Goal: Information Seeking & Learning: Learn about a topic

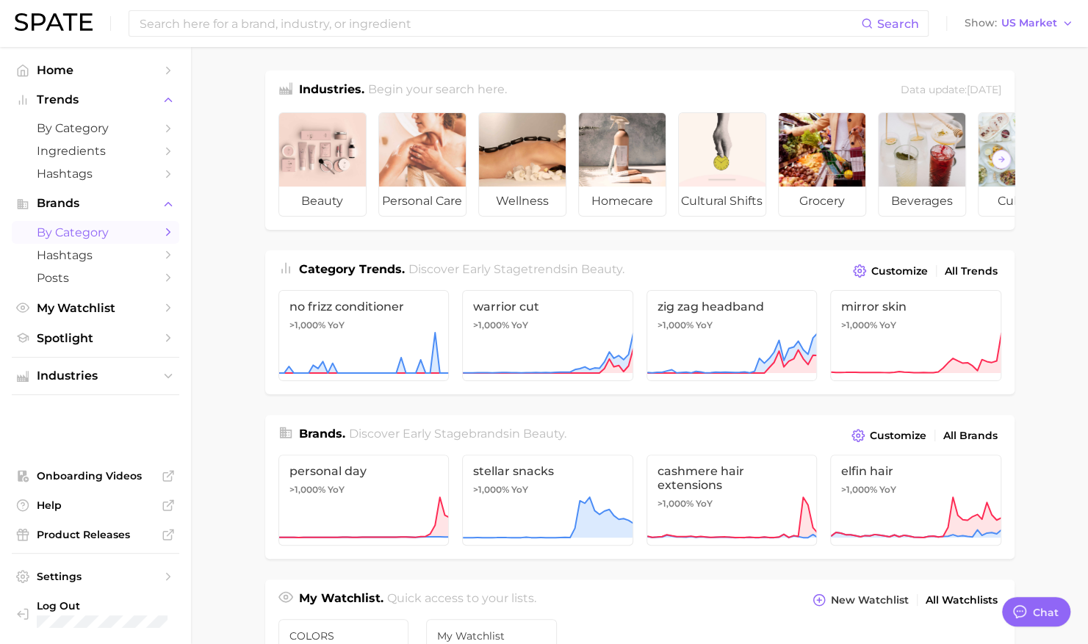
click at [100, 234] on span "by Category" at bounding box center [96, 233] width 118 height 14
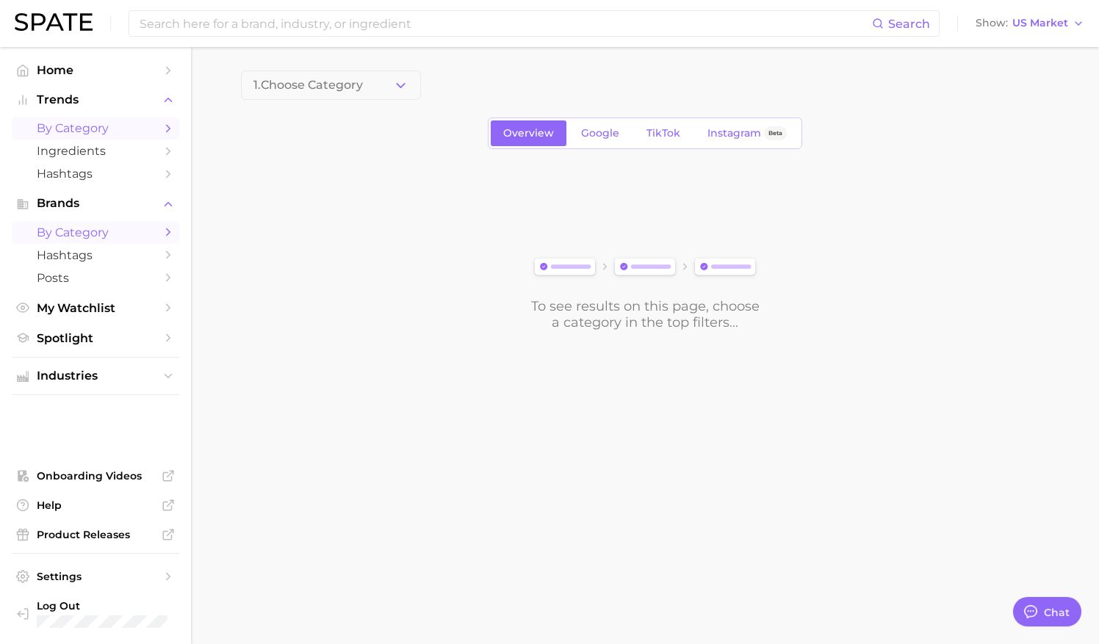
click at [118, 128] on span "by Category" at bounding box center [96, 128] width 118 height 14
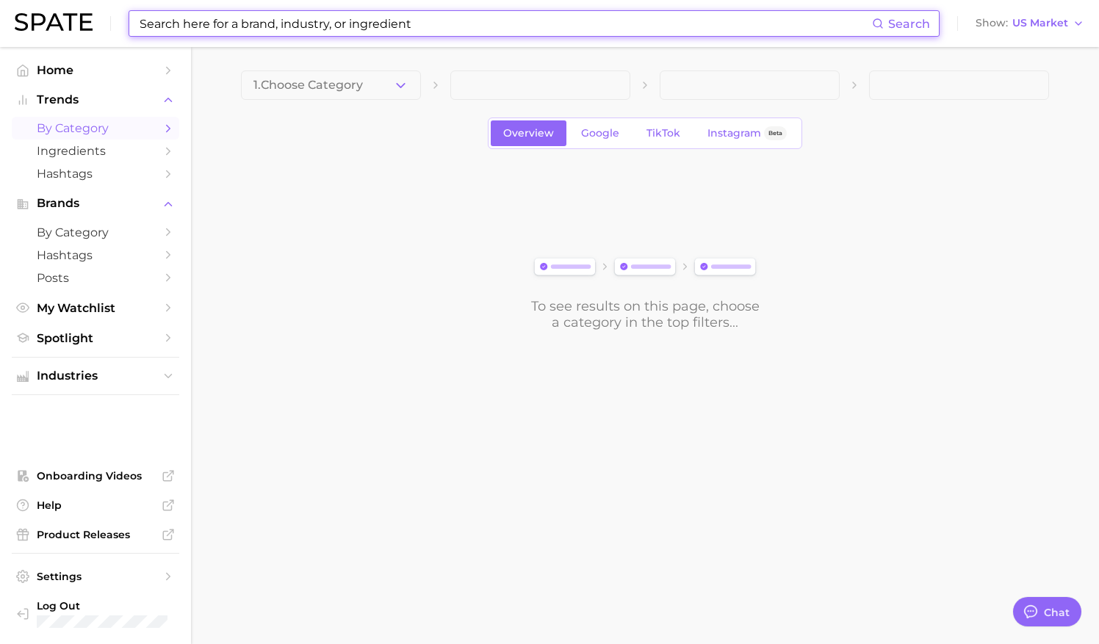
click at [348, 21] on input at bounding box center [505, 23] width 734 height 25
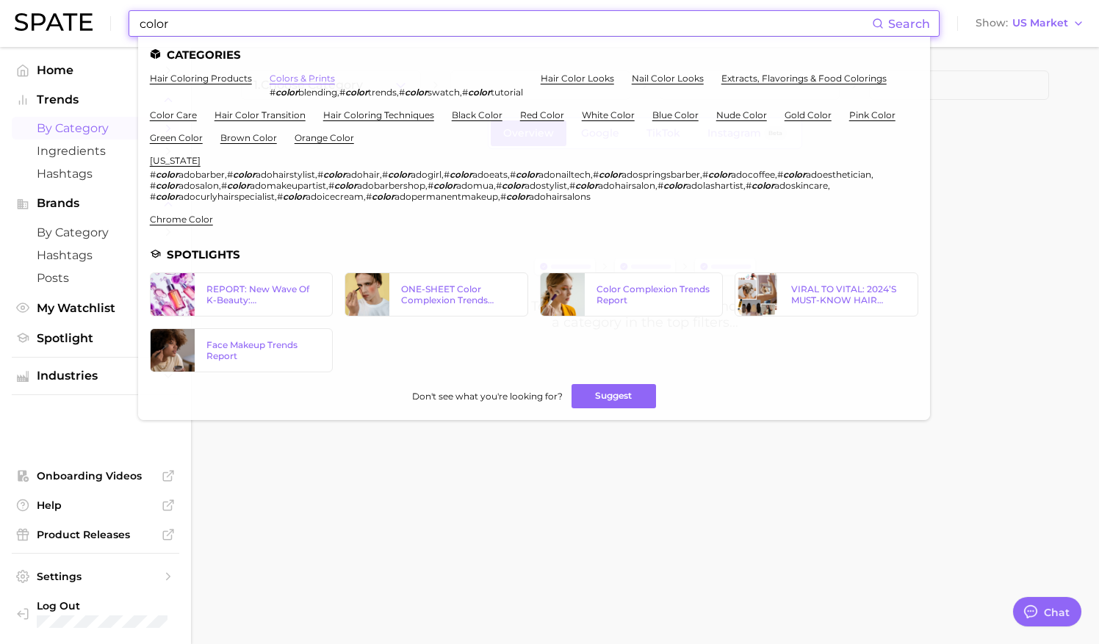
type input "color"
click at [310, 79] on link "colors & prints" at bounding box center [302, 78] width 65 height 11
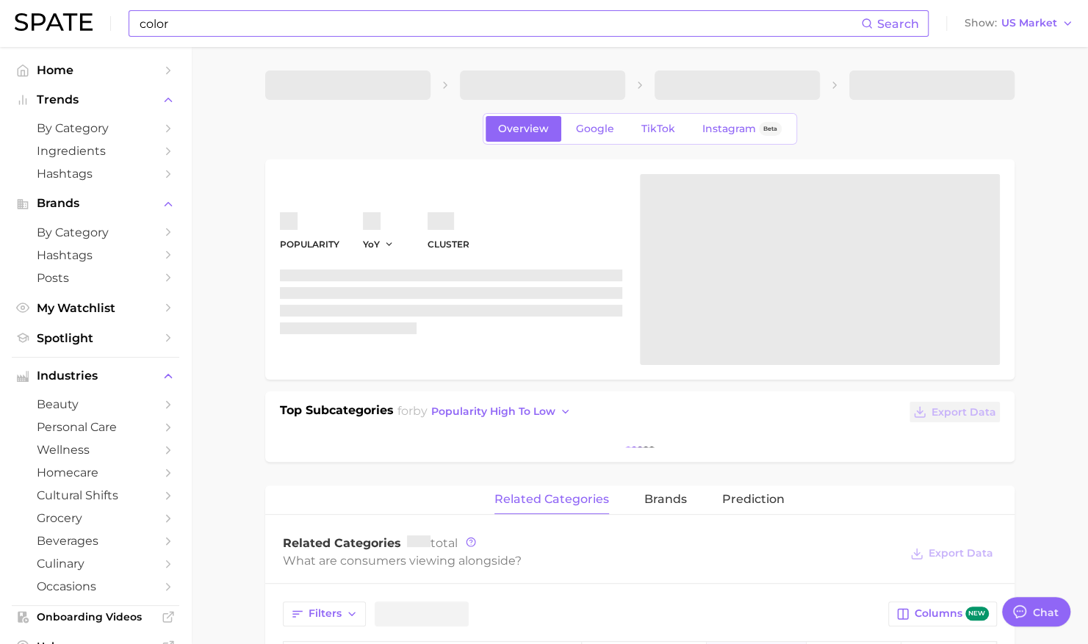
click at [348, 21] on input "color" at bounding box center [499, 23] width 723 height 25
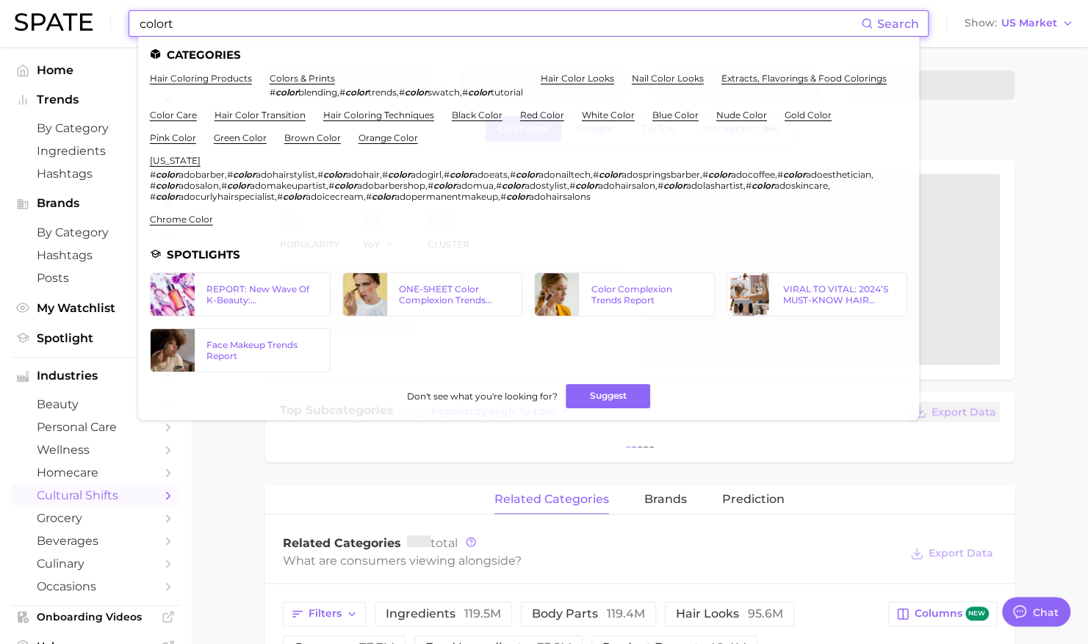
type input "colortr"
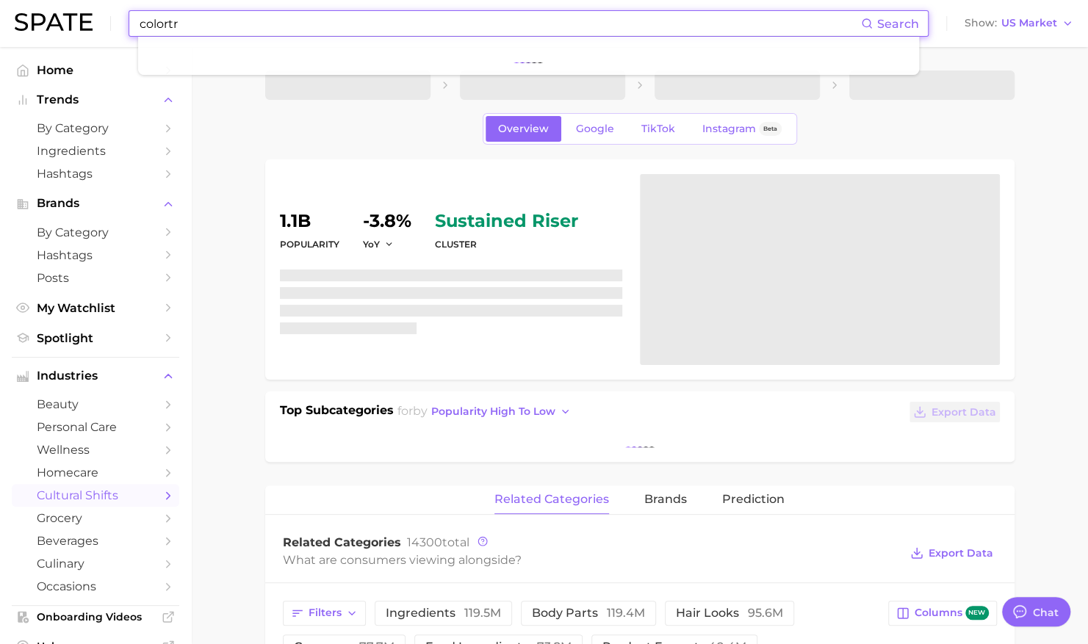
type textarea "x"
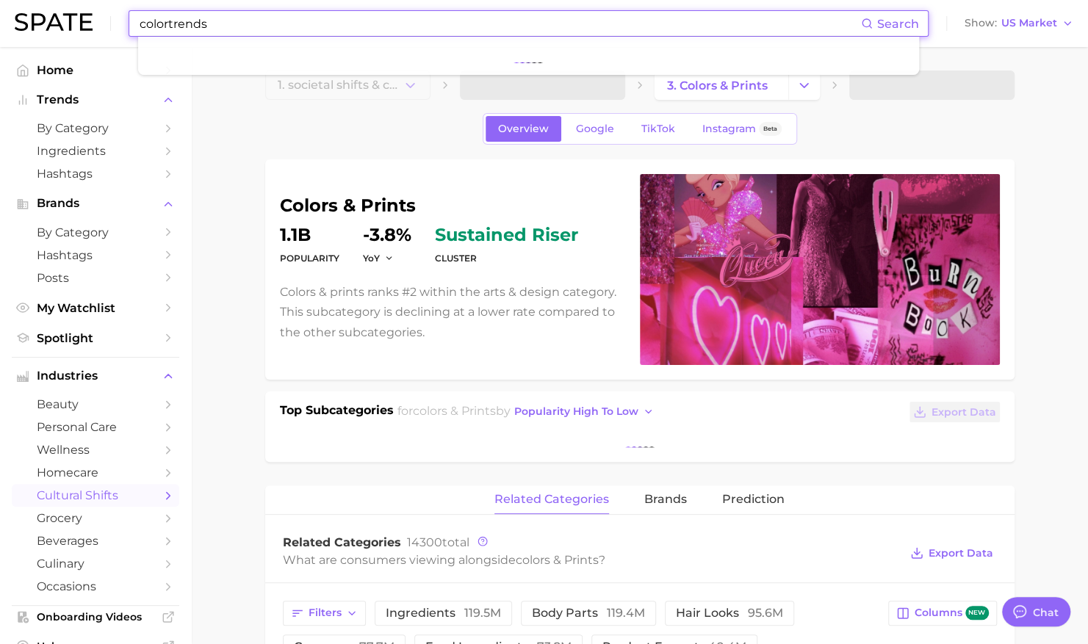
type input "colortrends"
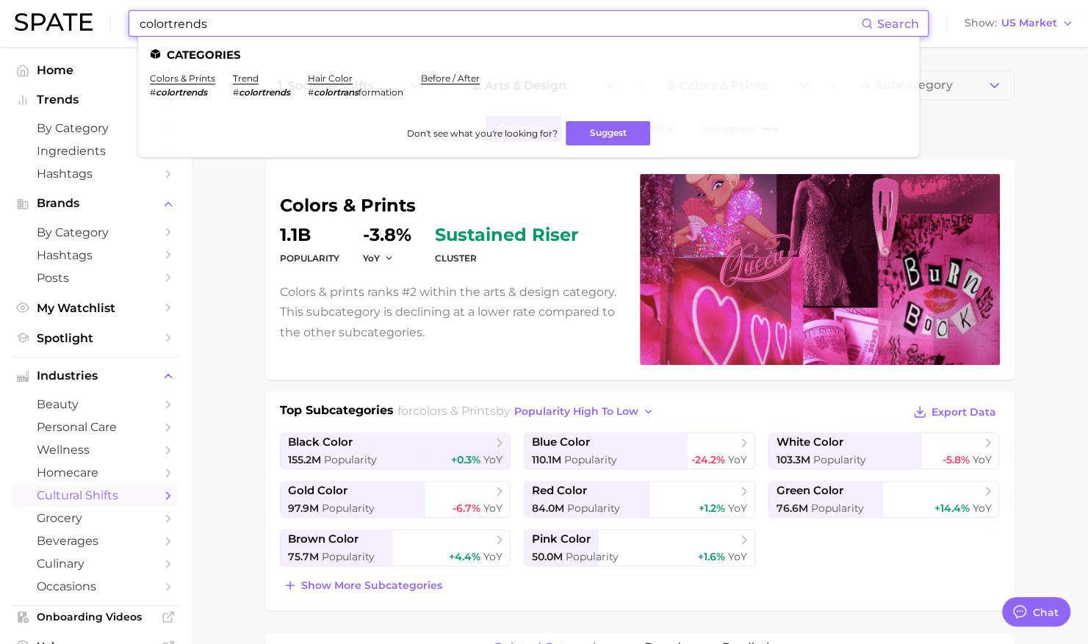
click at [257, 99] on ul "colors & prints # colortrends trend # colortrends hair color # colortrans forma…" at bounding box center [529, 91] width 758 height 37
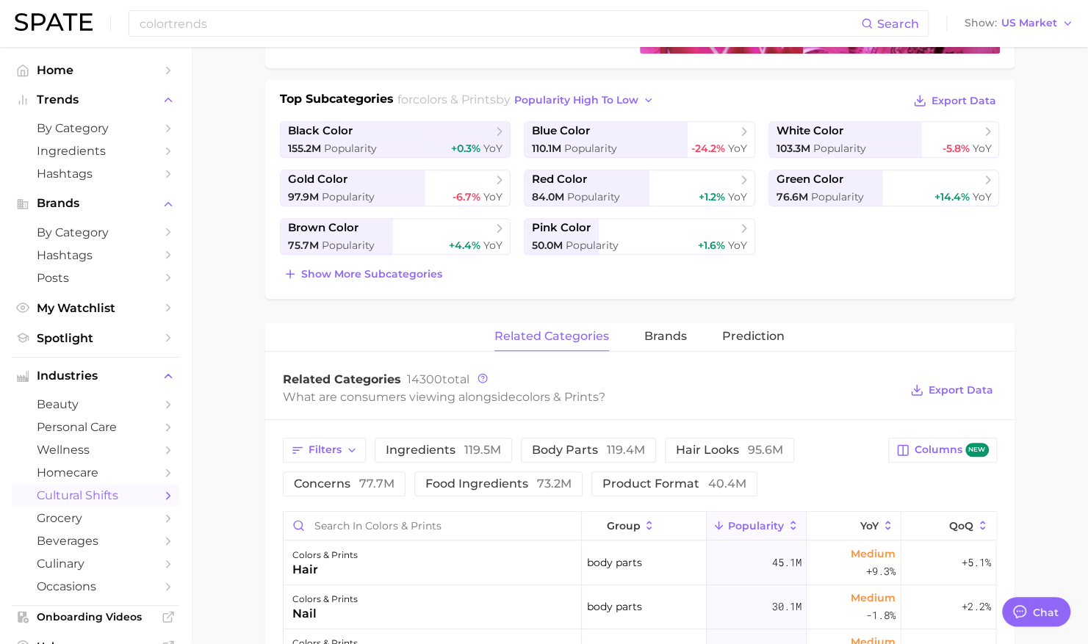
scroll to position [322, 0]
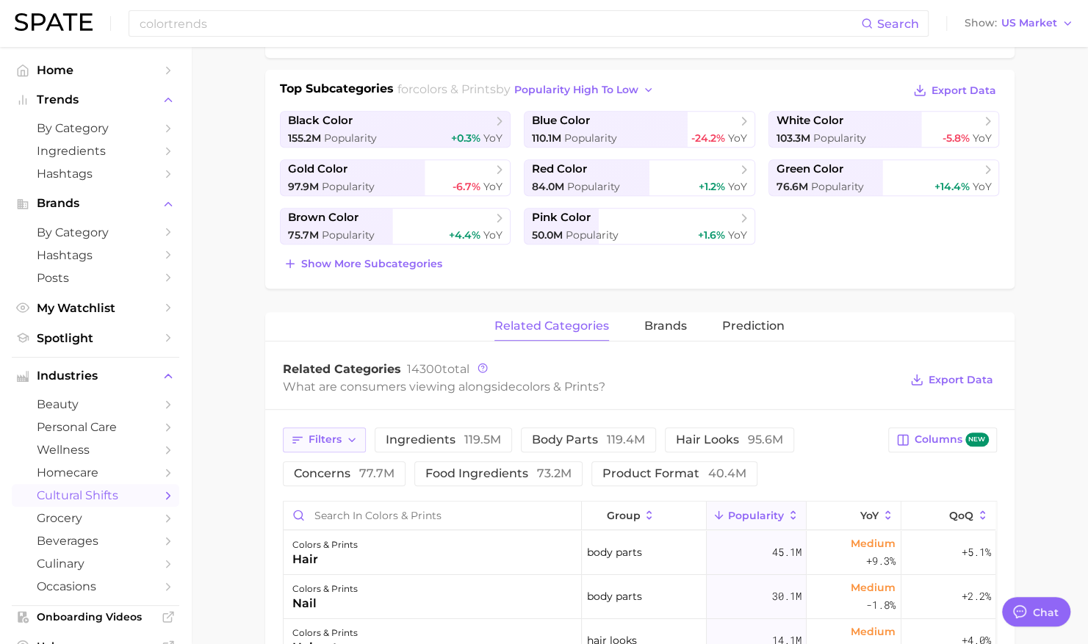
click at [329, 436] on span "Filters" at bounding box center [325, 440] width 33 height 12
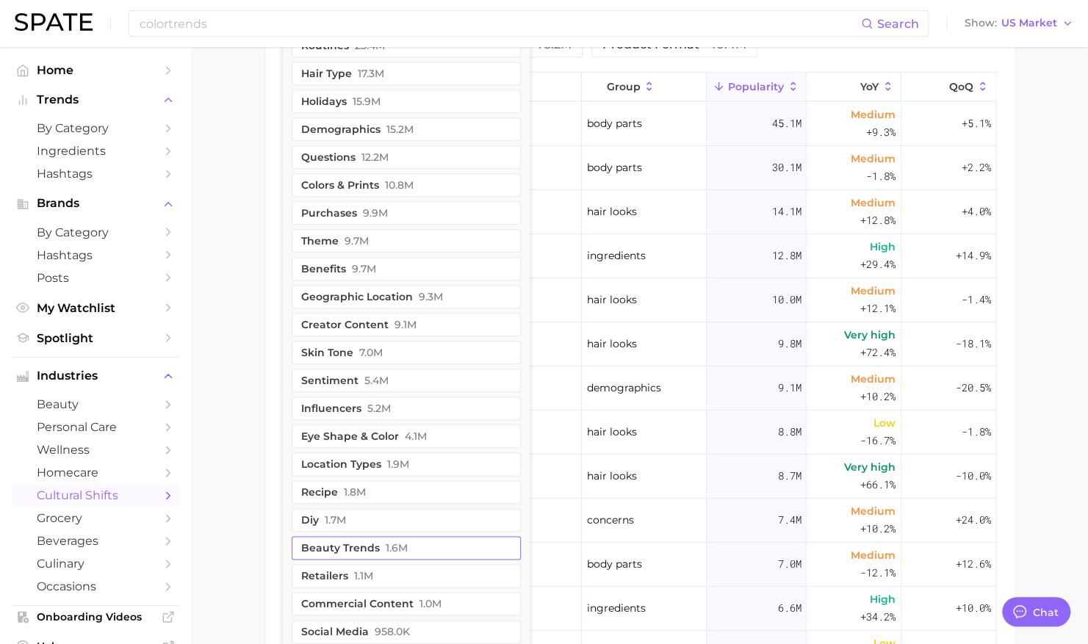
scroll to position [713, 0]
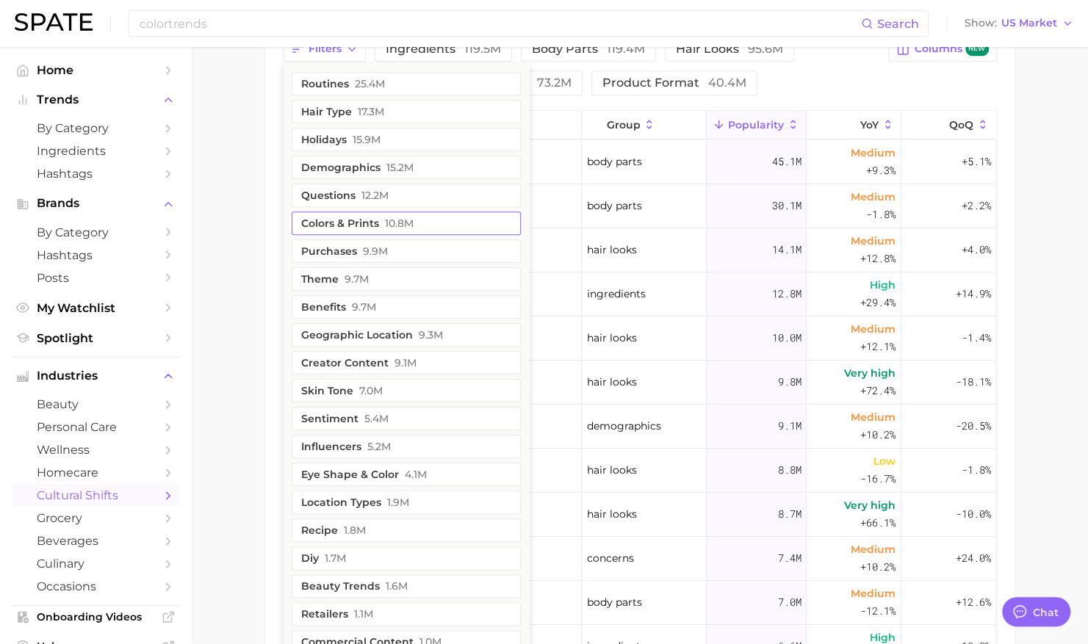
click at [415, 225] on button "colors & prints 10.8m" at bounding box center [406, 224] width 229 height 24
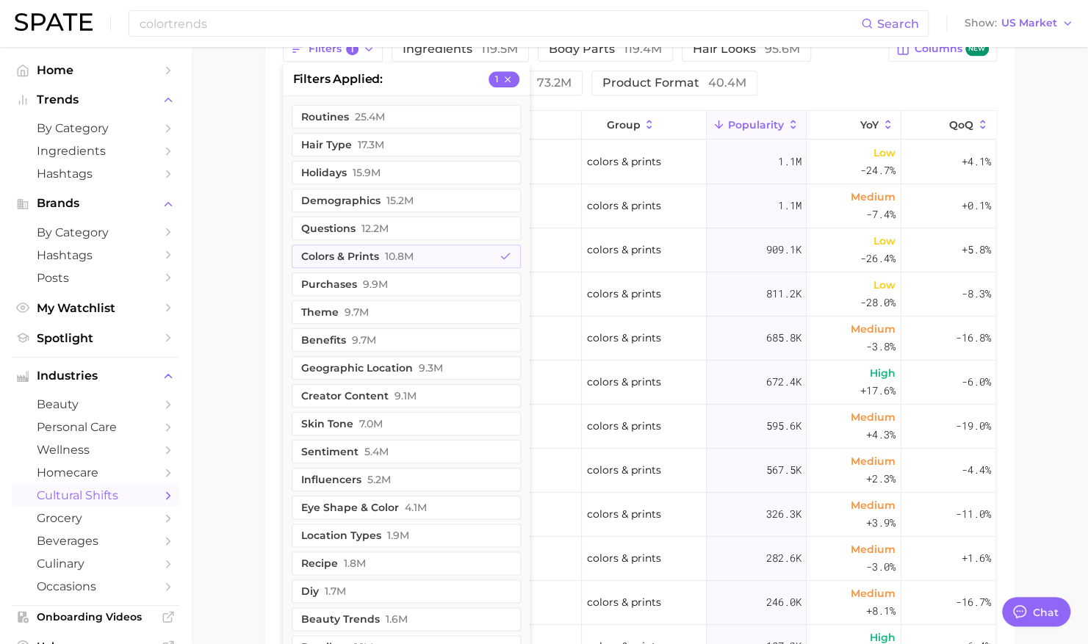
click at [980, 93] on div "Filters 1 filters applied 1 routines 25.4m hair type 17.3m holidays 15.9m demog…" at bounding box center [639, 395] width 749 height 753
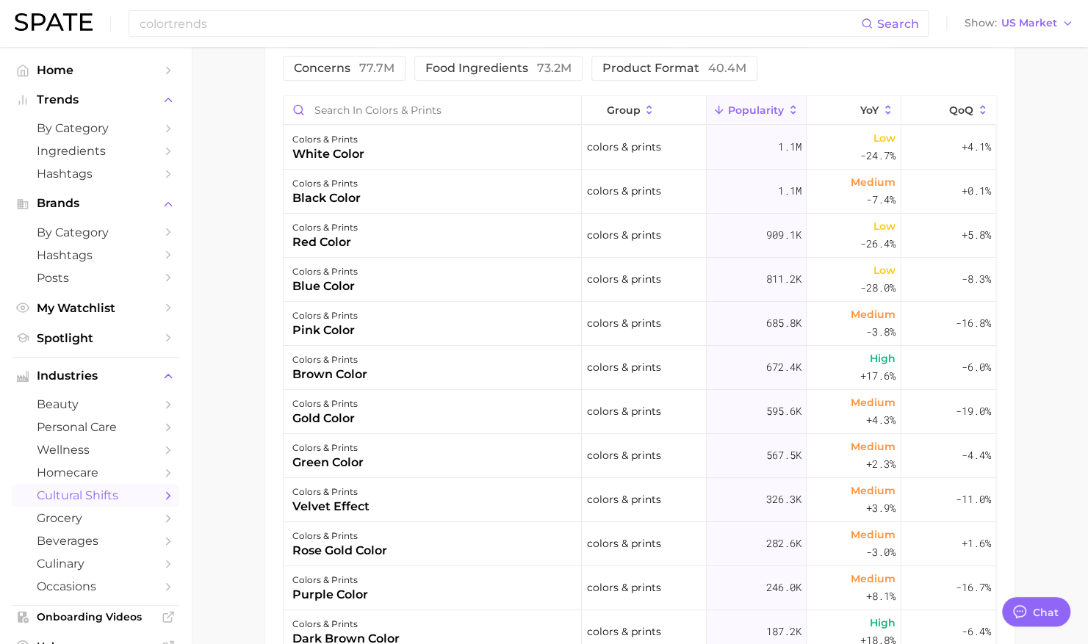
scroll to position [645, 0]
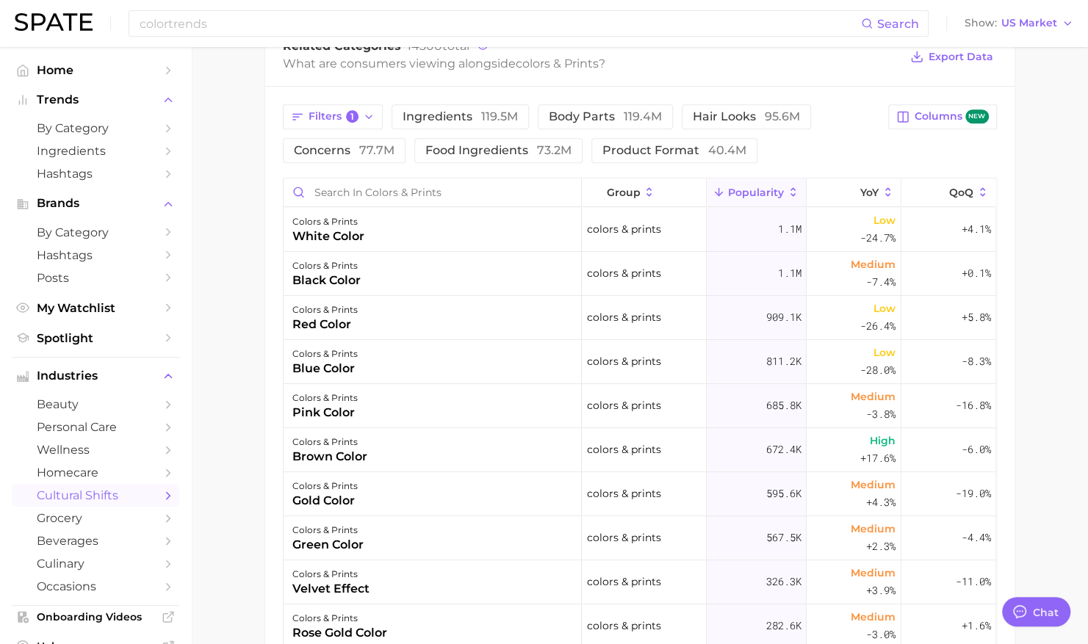
click at [754, 187] on span "Popularity" at bounding box center [756, 193] width 56 height 12
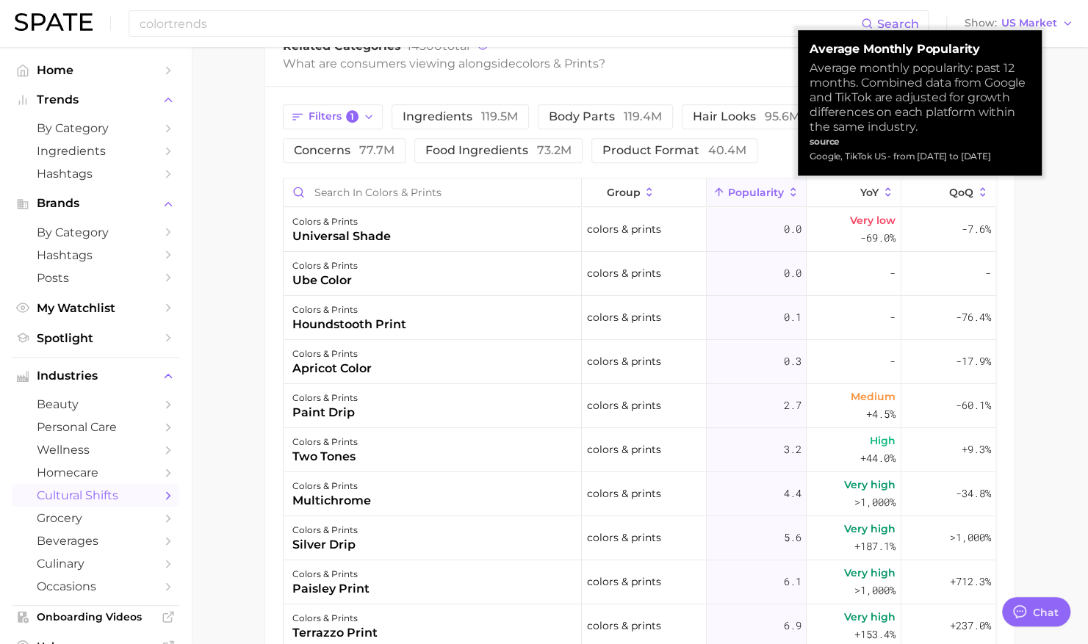
click at [746, 190] on span "Popularity" at bounding box center [756, 193] width 56 height 12
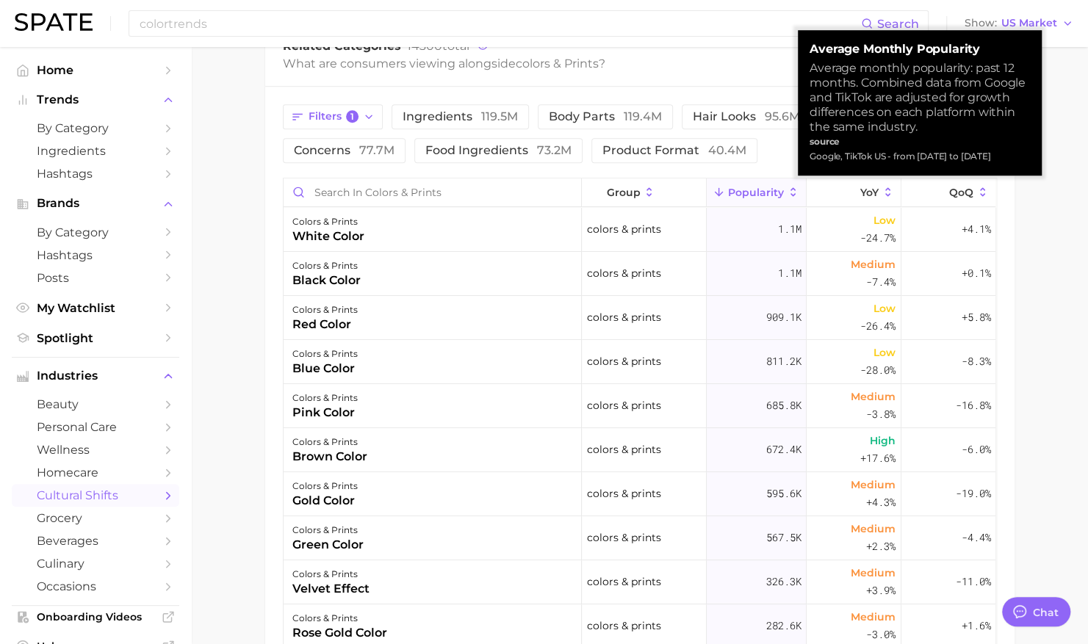
click at [746, 190] on span "Popularity" at bounding box center [756, 193] width 56 height 12
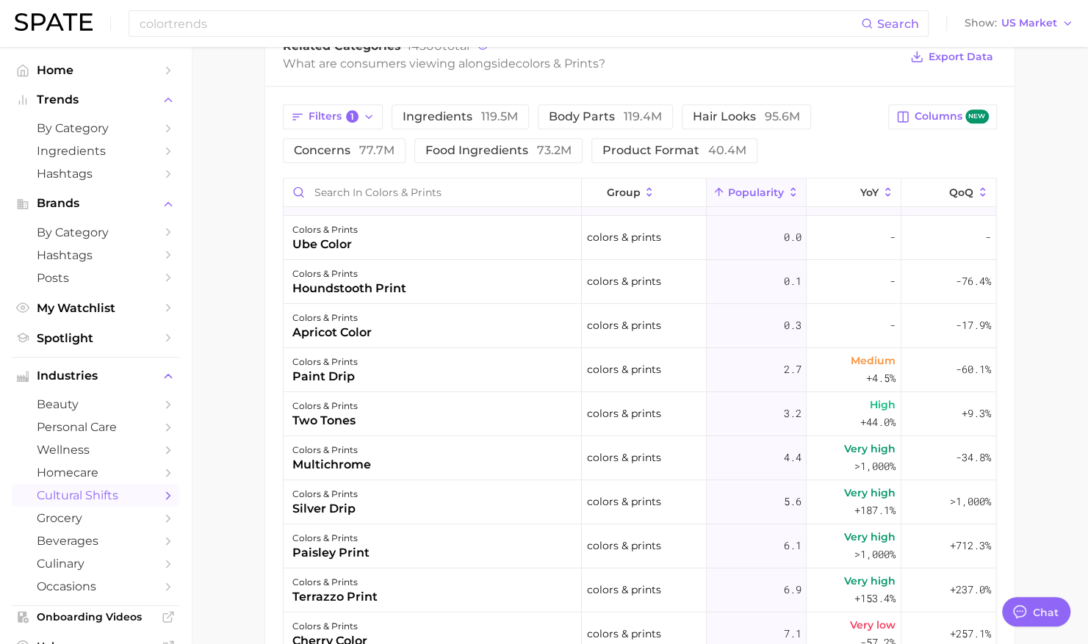
scroll to position [40, 0]
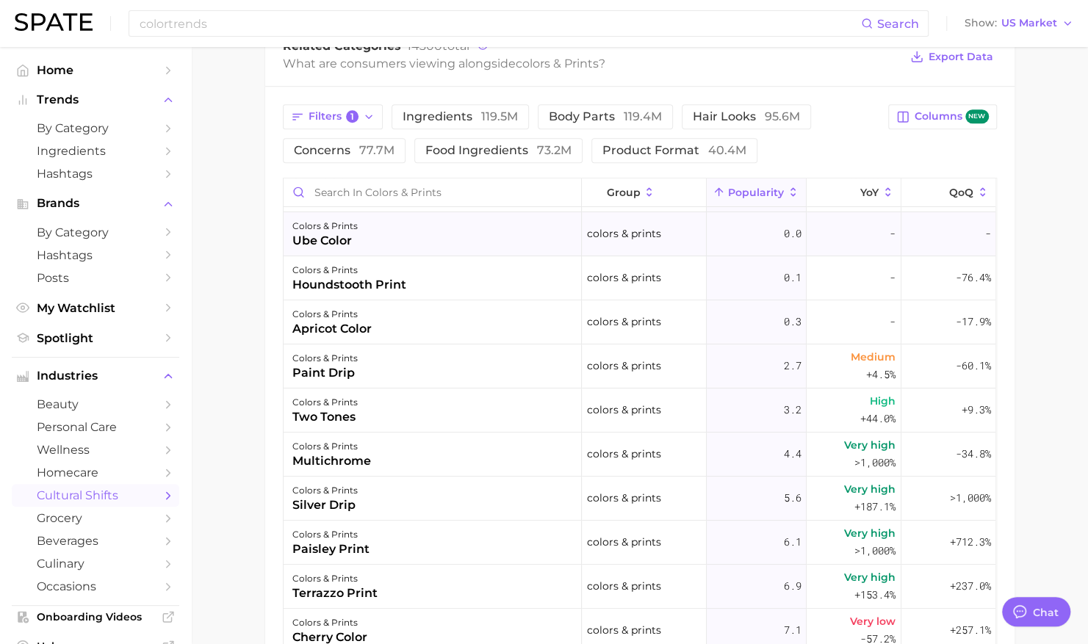
click at [354, 225] on div "colors & prints" at bounding box center [324, 226] width 65 height 18
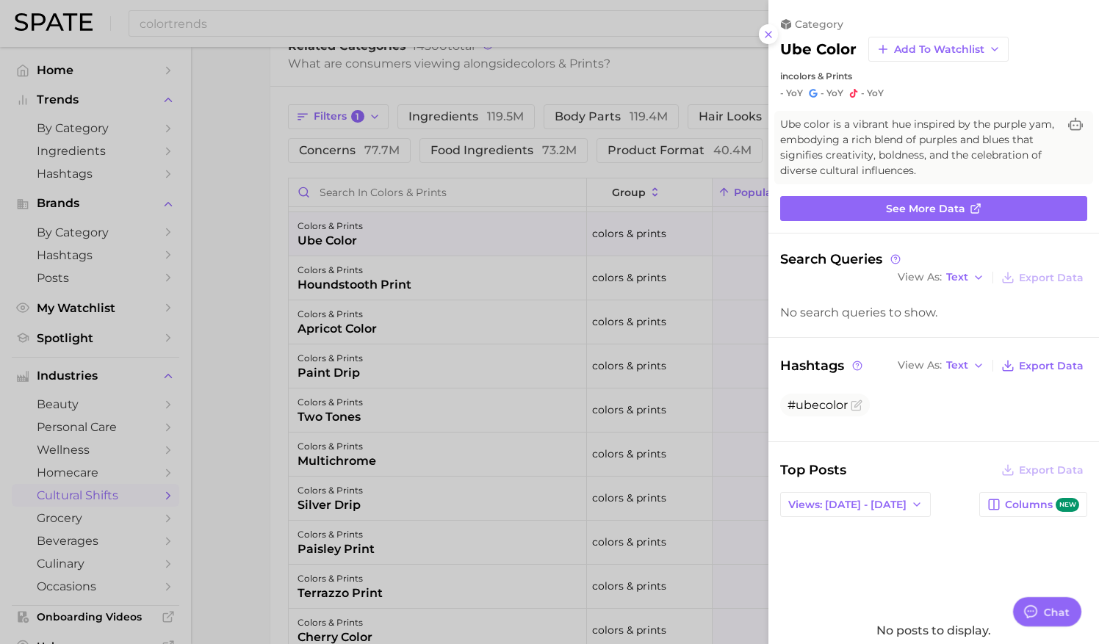
click at [508, 223] on div at bounding box center [549, 322] width 1099 height 644
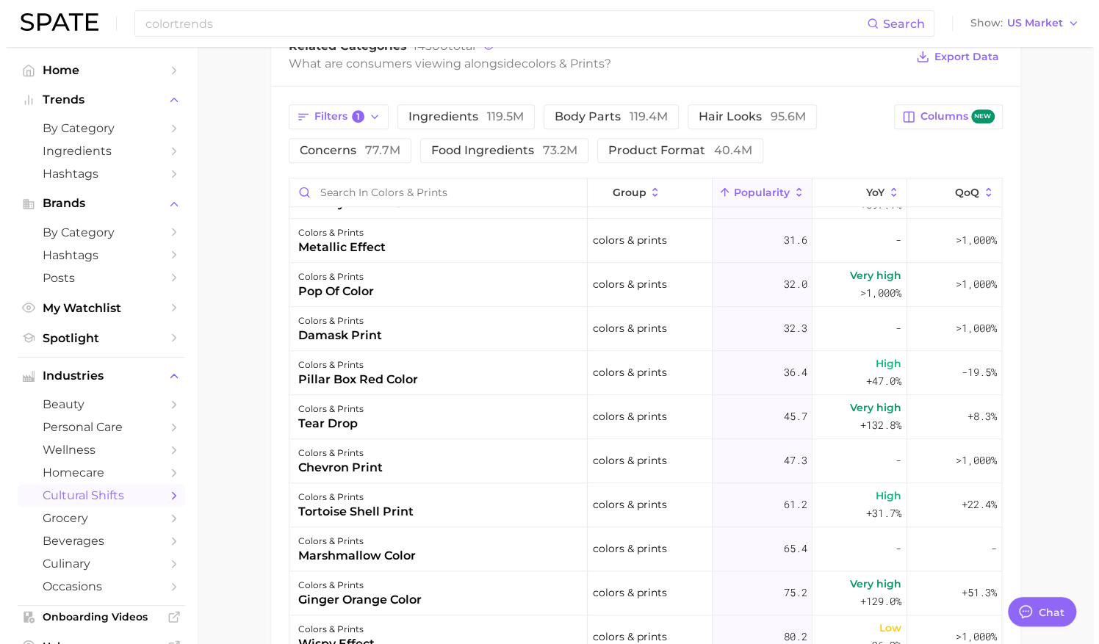
scroll to position [918, 0]
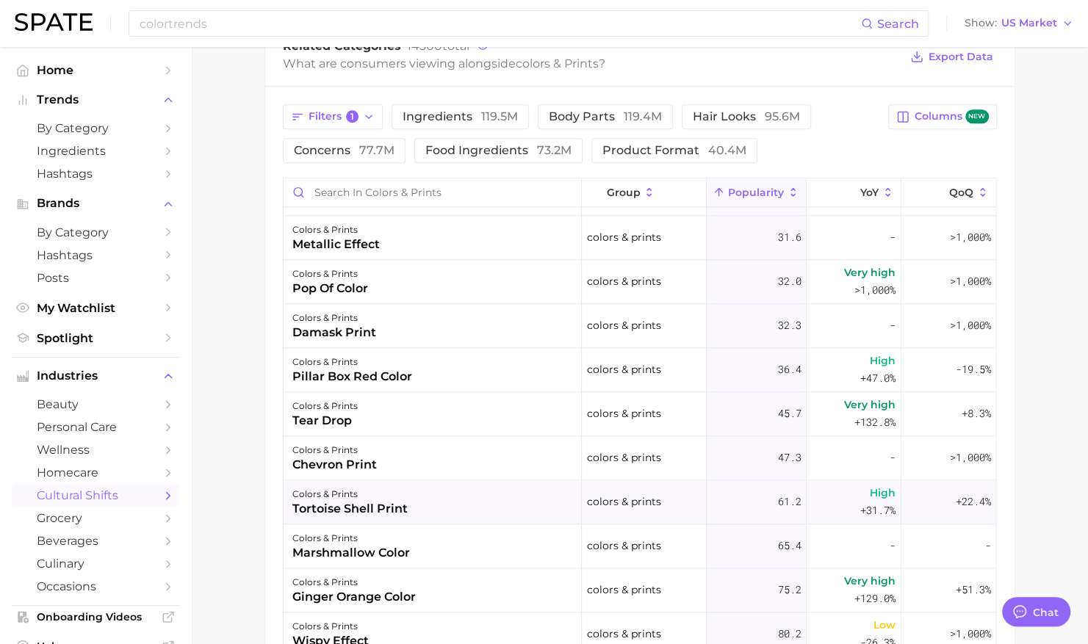
click at [369, 495] on div "colors & prints" at bounding box center [349, 495] width 115 height 18
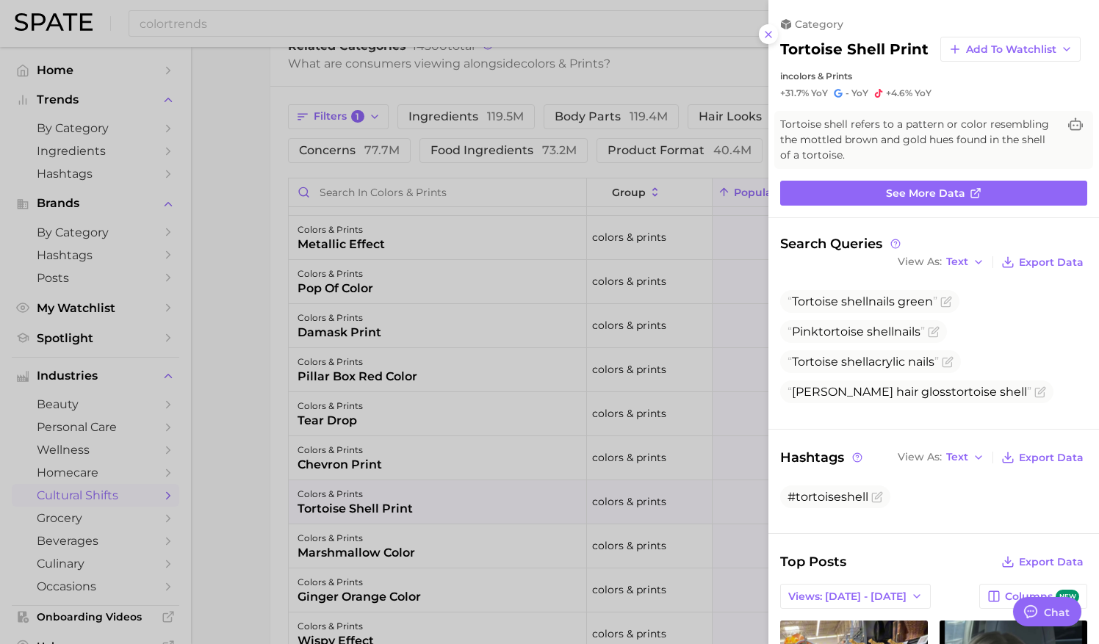
scroll to position [0, 0]
click at [928, 200] on span "See more data" at bounding box center [925, 193] width 79 height 12
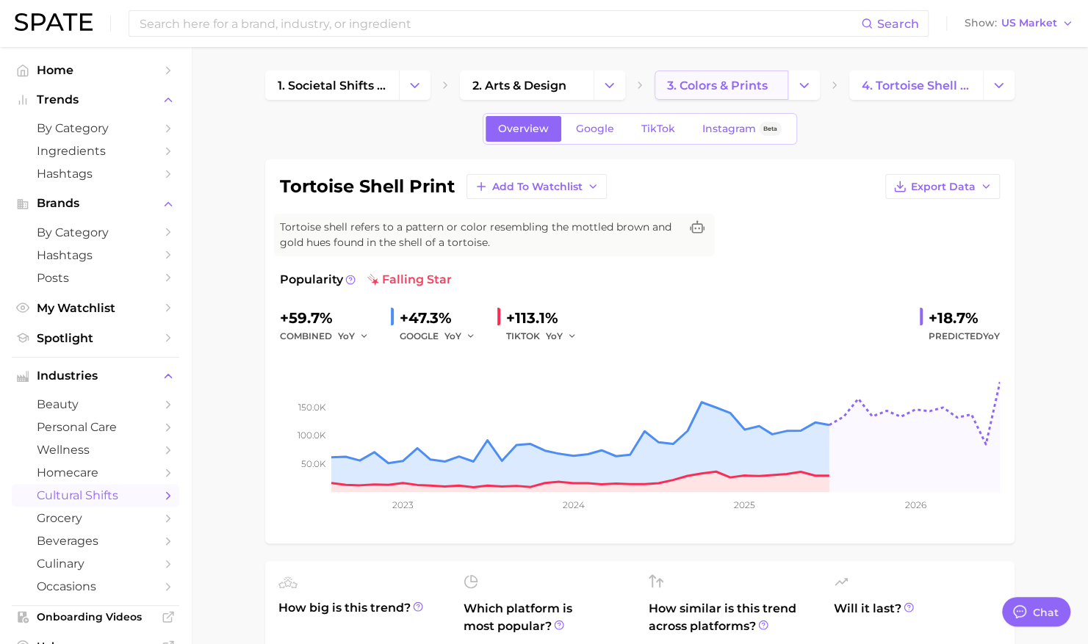
click at [724, 76] on link "3. colors & prints" at bounding box center [722, 85] width 134 height 29
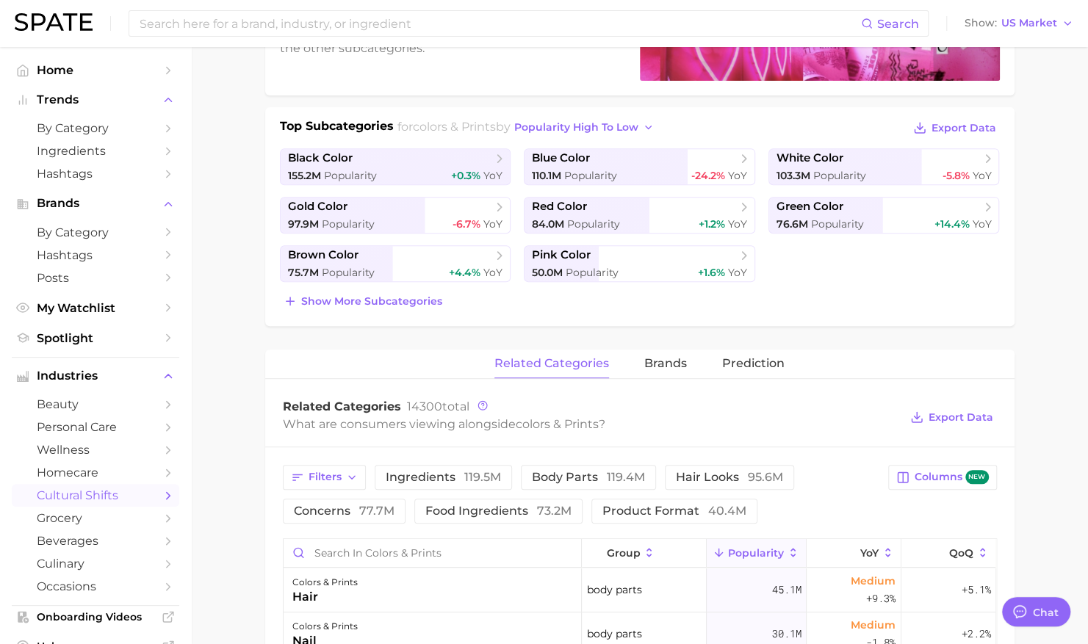
scroll to position [391, 0]
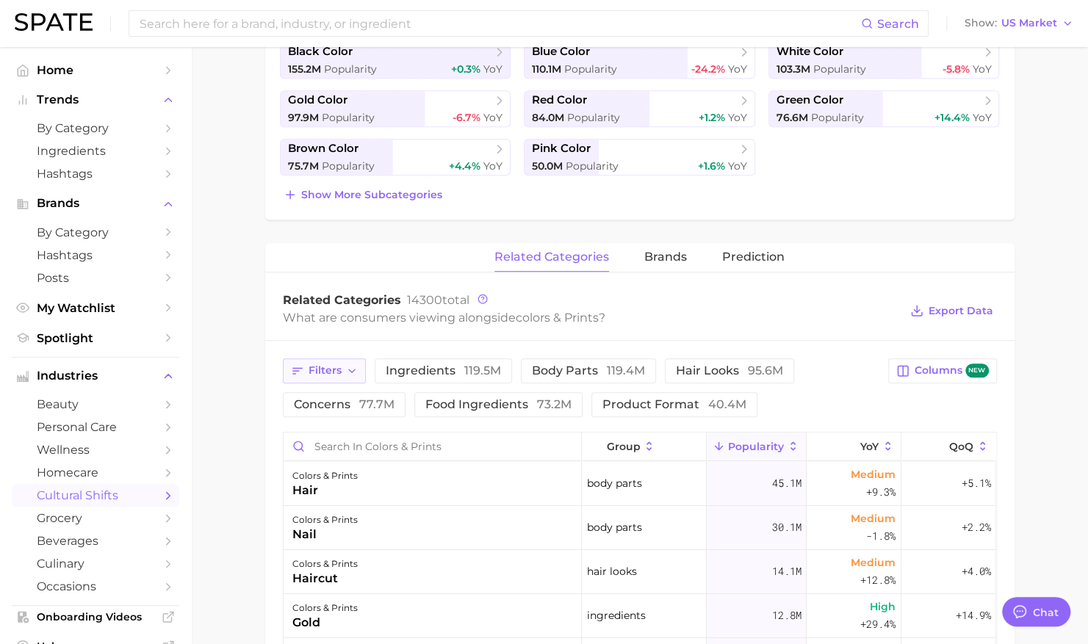
click at [333, 370] on span "Filters" at bounding box center [325, 370] width 33 height 12
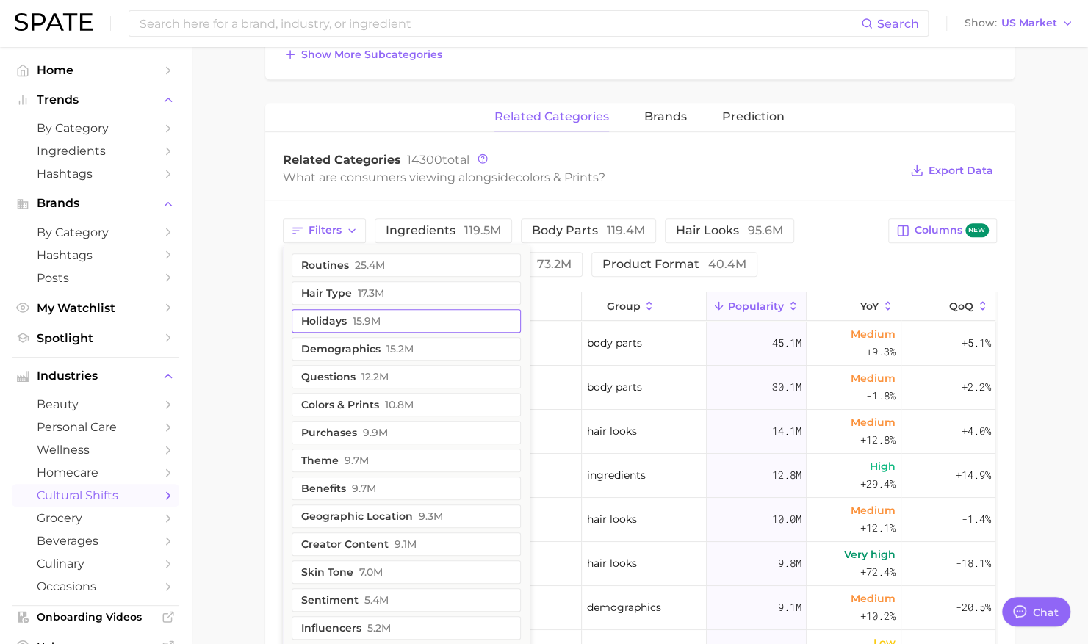
scroll to position [533, 0]
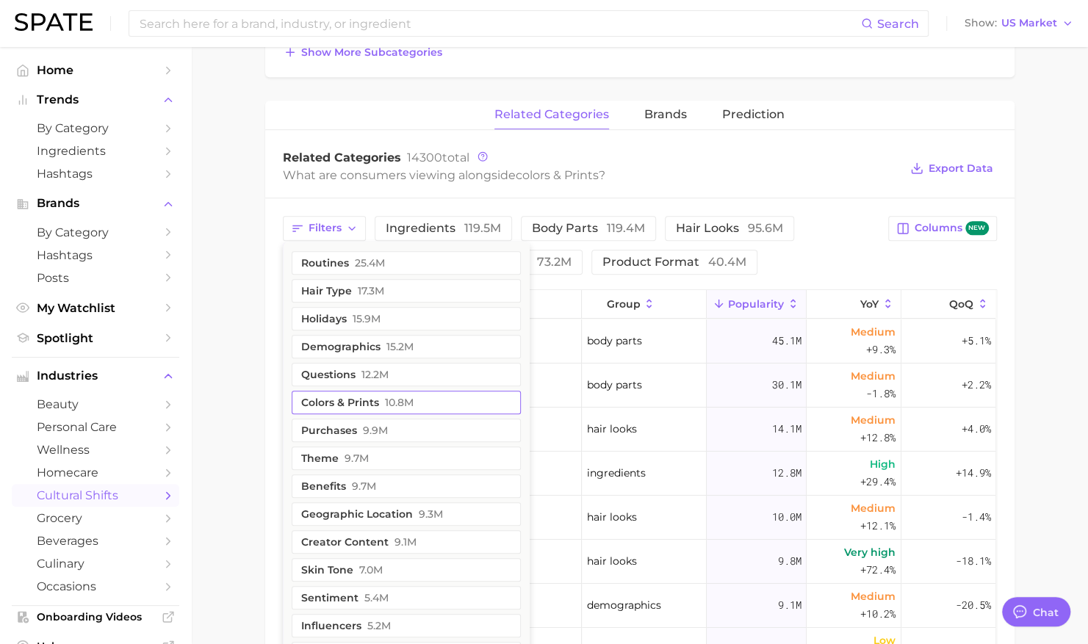
click at [367, 400] on button "colors & prints 10.8m" at bounding box center [406, 403] width 229 height 24
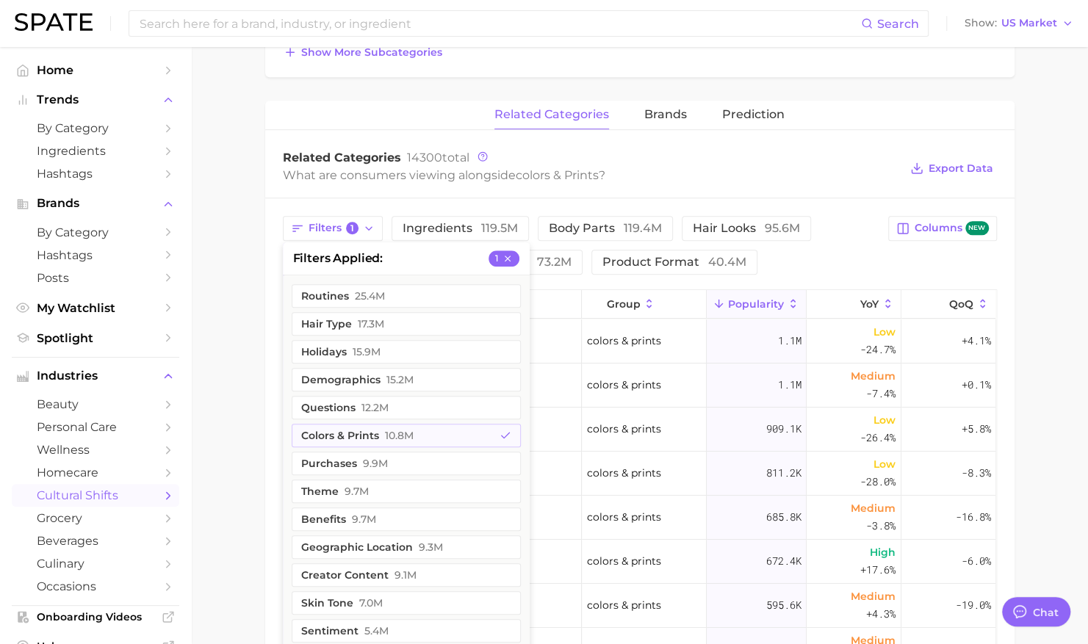
click at [631, 175] on div "What are consumers viewing alongside colors & prints ?" at bounding box center [591, 175] width 617 height 20
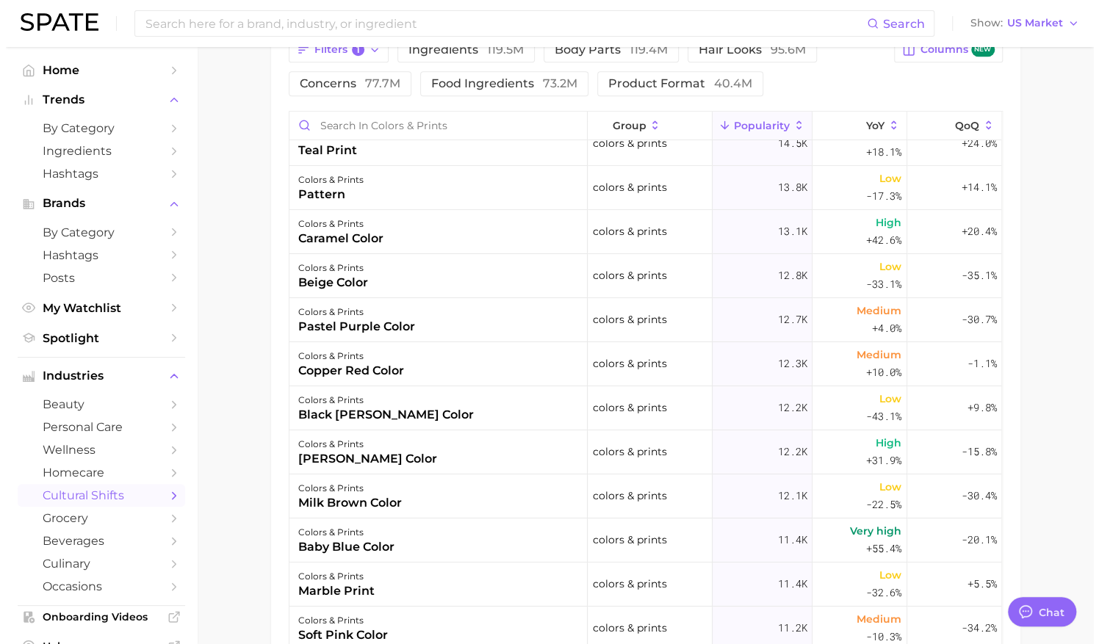
scroll to position [3028, 0]
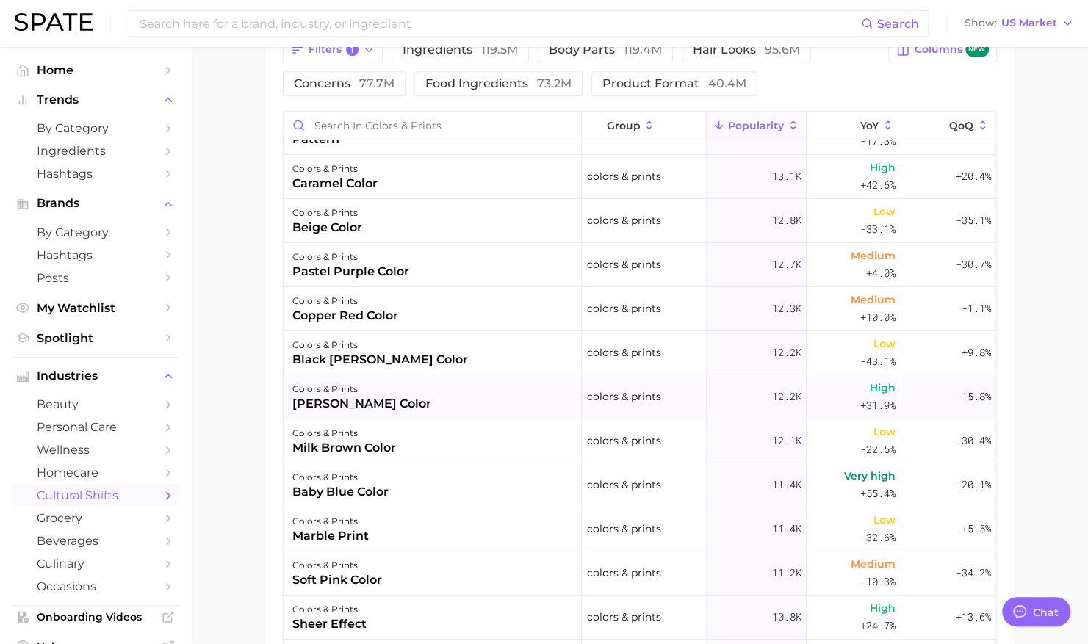
click at [426, 397] on div "colors & prints [PERSON_NAME] color" at bounding box center [433, 397] width 298 height 44
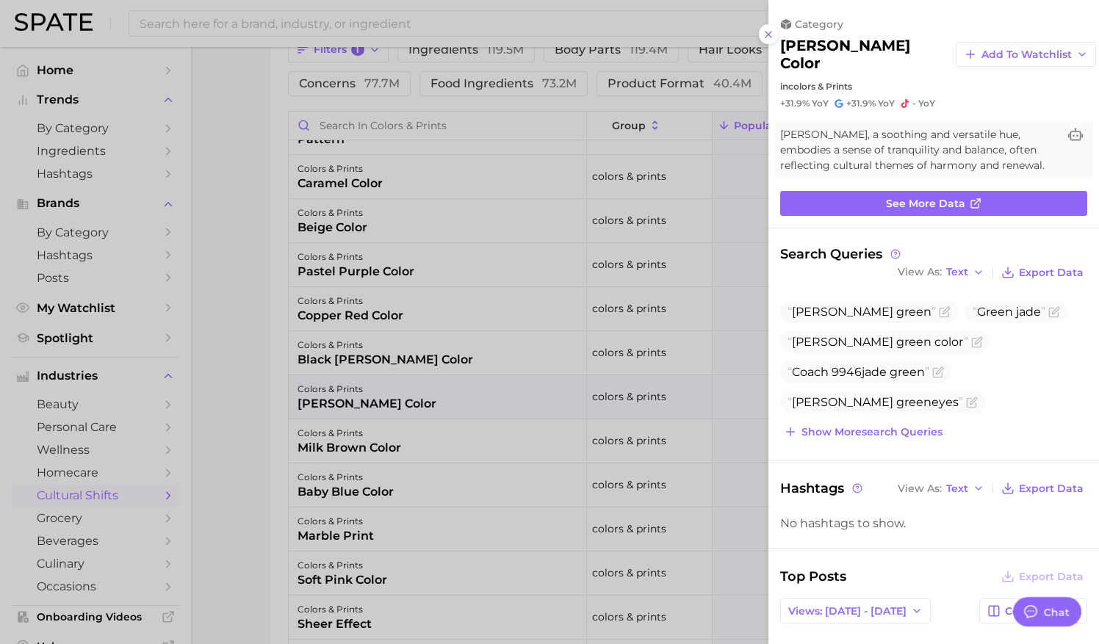
click at [920, 205] on div "category [PERSON_NAME] color Add to Watchlist in colors & prints +31.9% YoY +31…" at bounding box center [934, 452] width 331 height 904
click at [908, 198] on link "See more data" at bounding box center [933, 203] width 307 height 25
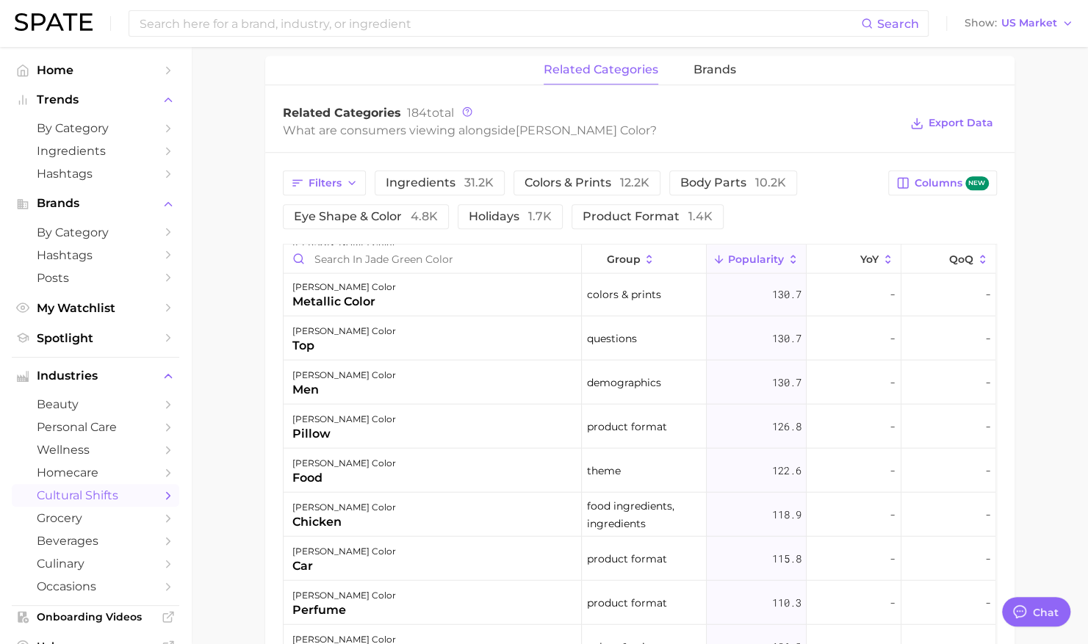
scroll to position [1988, 0]
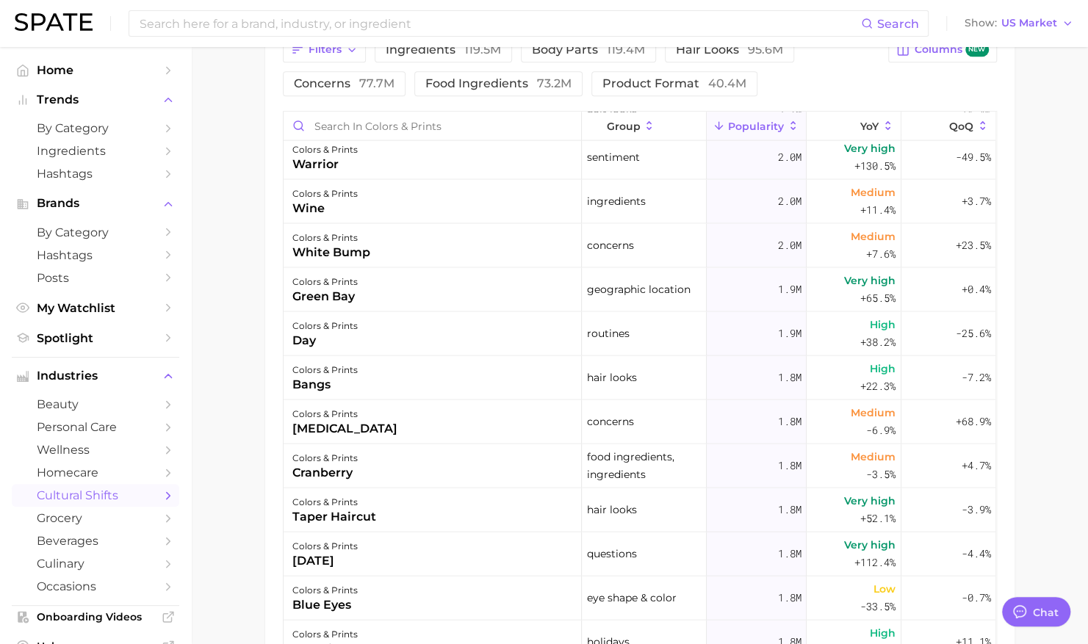
scroll to position [2001, 0]
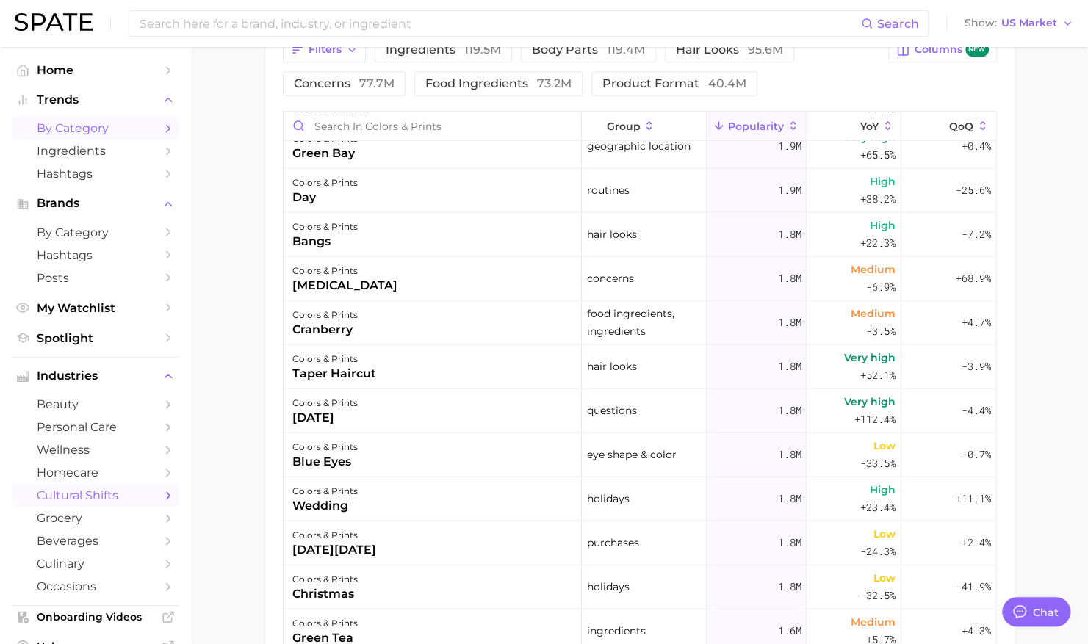
click at [96, 134] on span "by Category" at bounding box center [96, 128] width 118 height 14
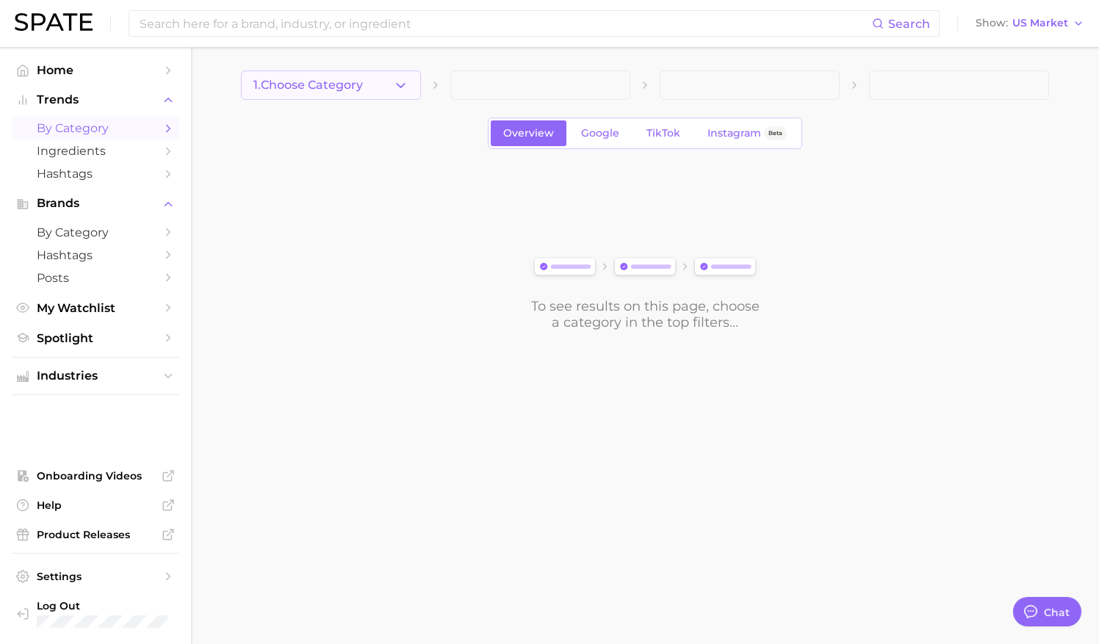
click at [317, 79] on span "1. Choose Category" at bounding box center [307, 85] width 109 height 13
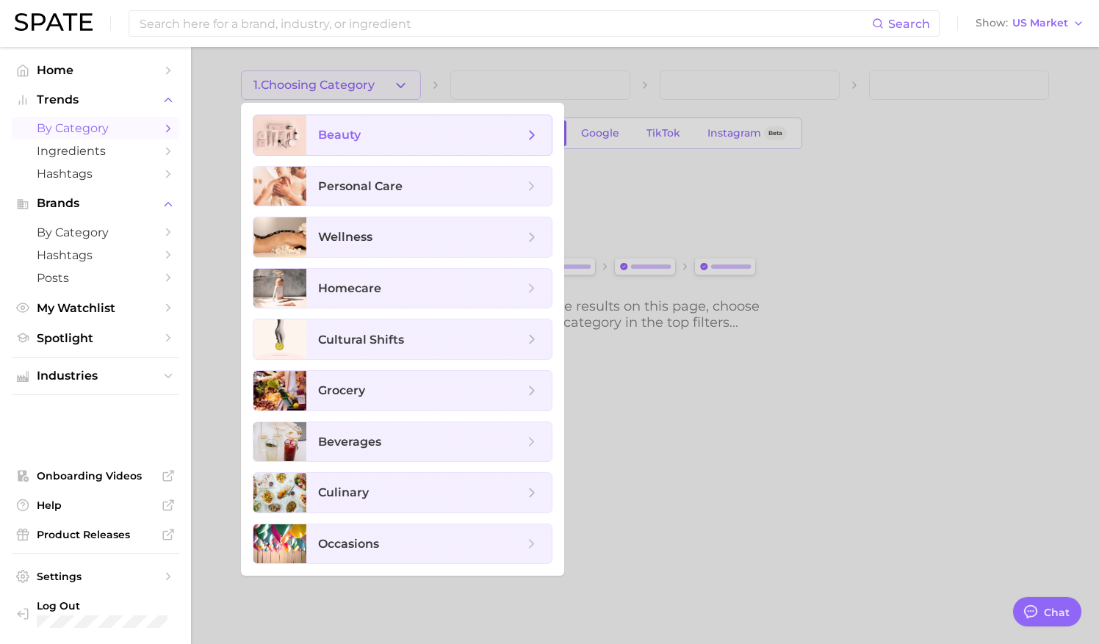
click at [392, 145] on span "beauty" at bounding box center [428, 135] width 245 height 40
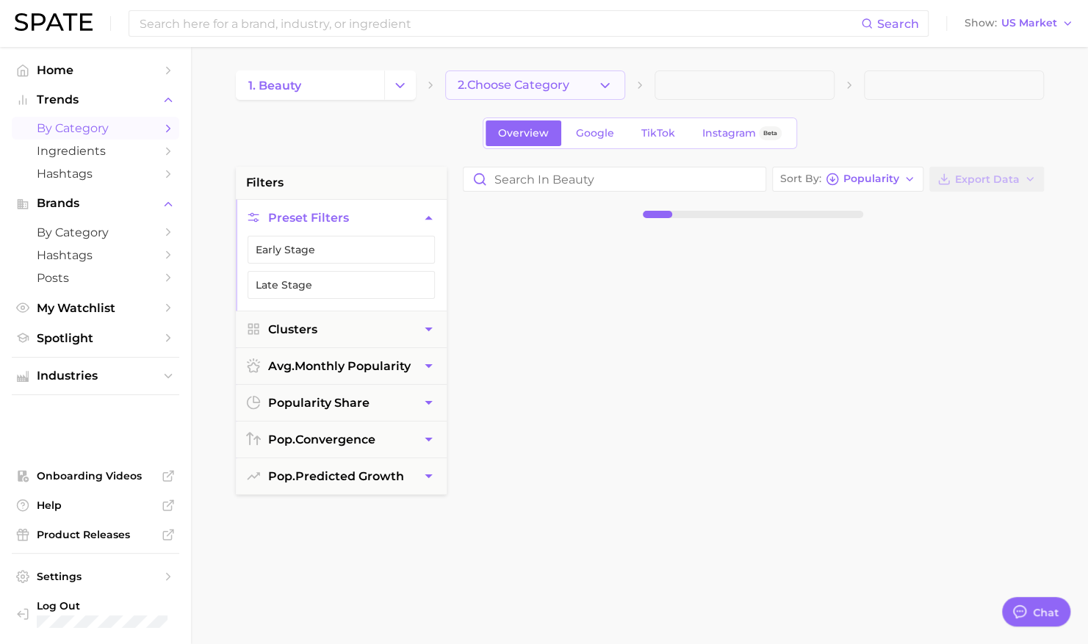
click at [504, 97] on button "2. Choose Category" at bounding box center [535, 85] width 180 height 29
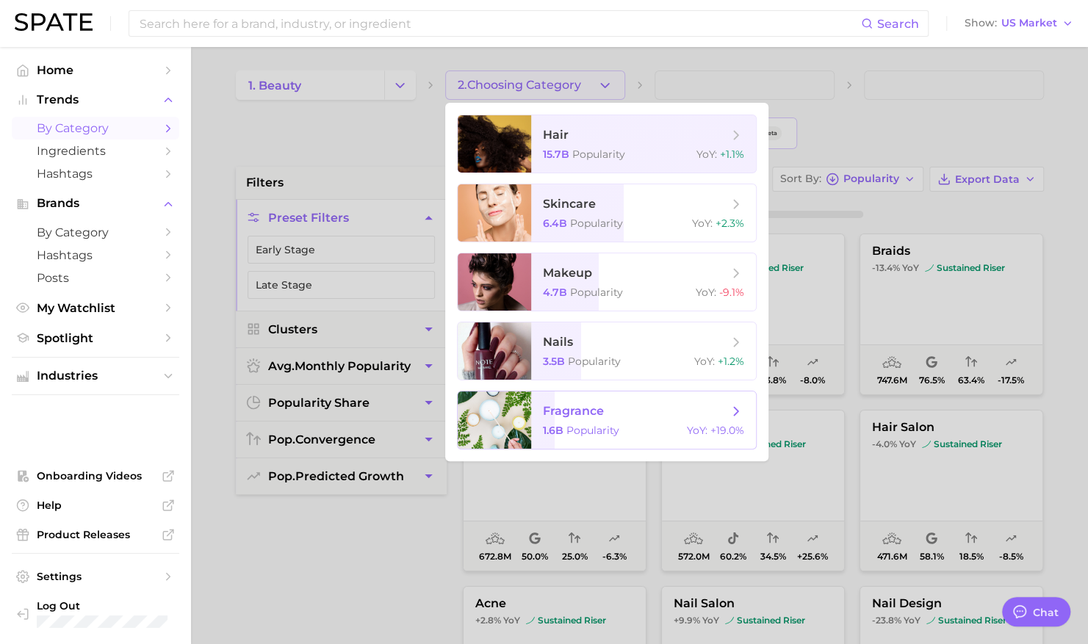
click at [544, 428] on span "1.6b" at bounding box center [553, 430] width 21 height 13
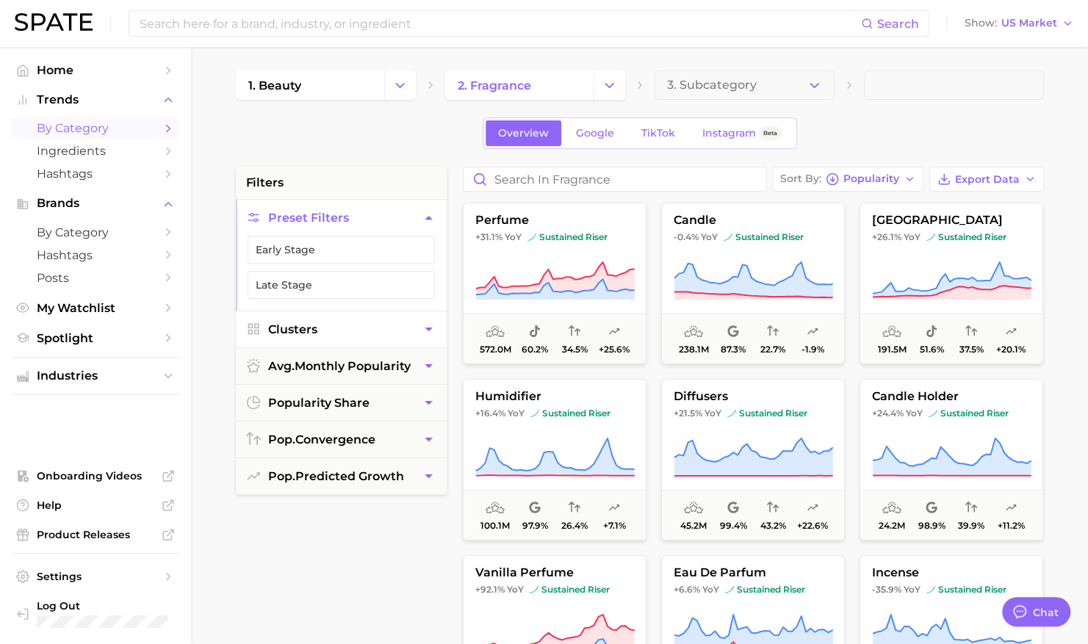
click at [348, 344] on button "Clusters" at bounding box center [341, 330] width 211 height 36
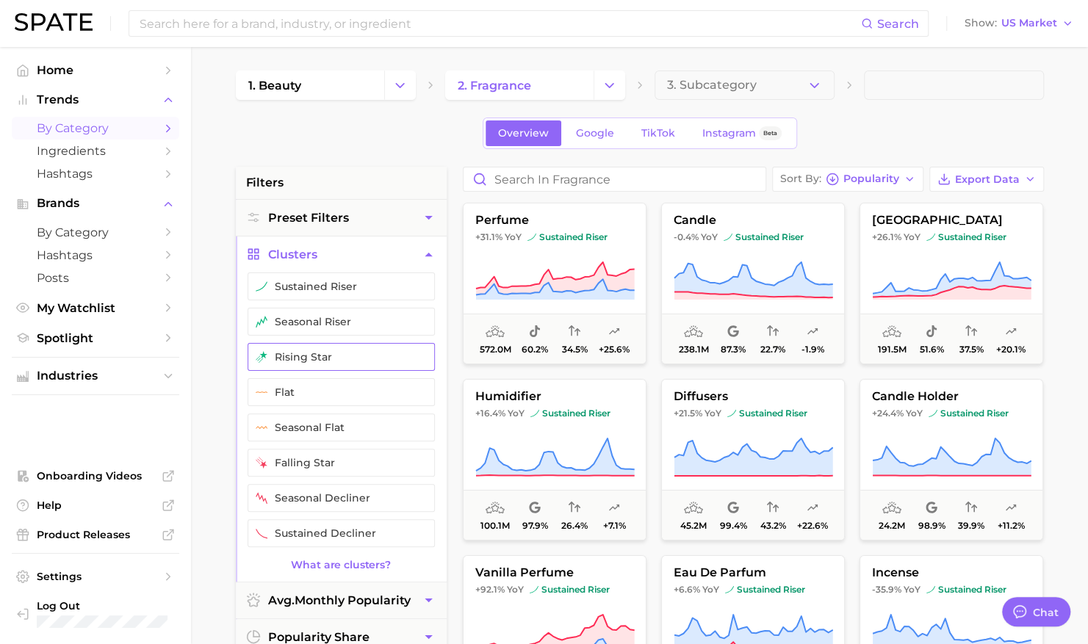
click at [329, 350] on button "rising star" at bounding box center [341, 357] width 187 height 28
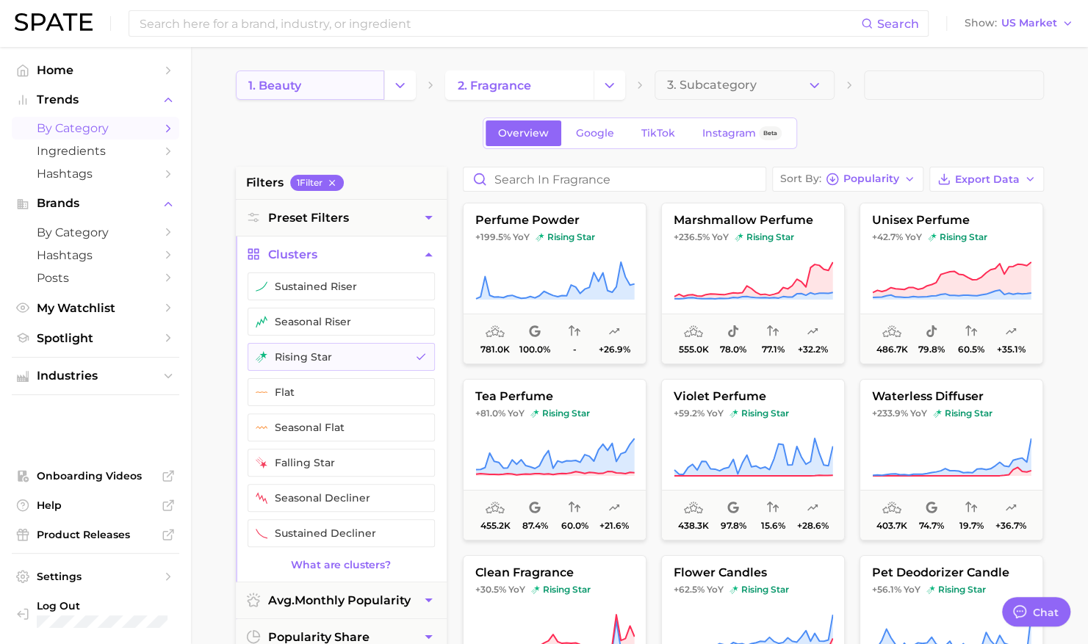
click at [369, 79] on link "1. beauty" at bounding box center [310, 85] width 148 height 29
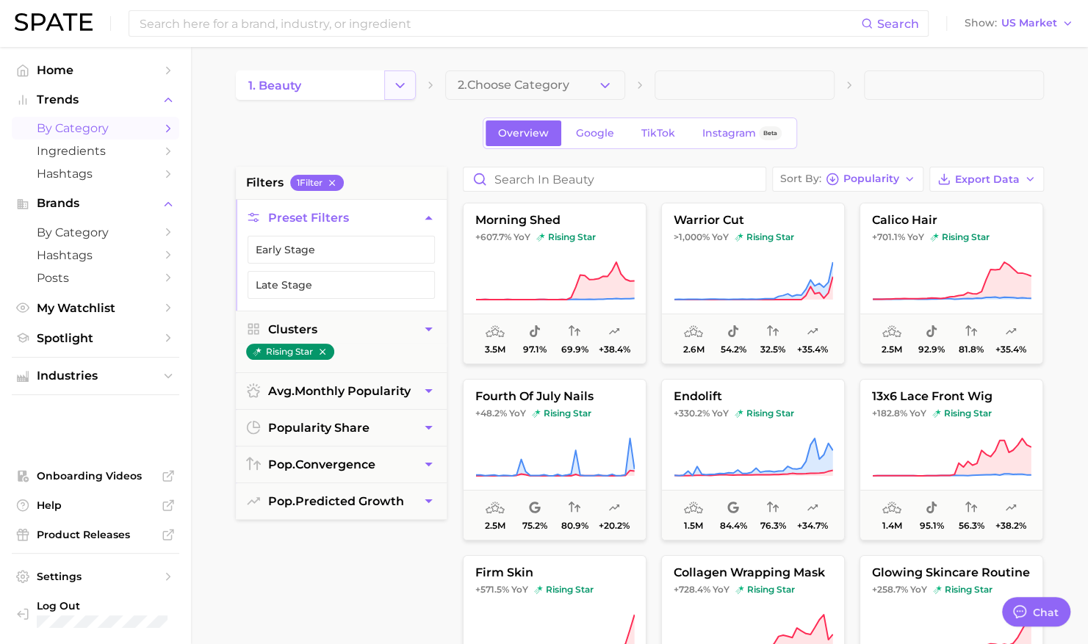
click at [400, 89] on icon "Change Category" at bounding box center [399, 85] width 15 height 15
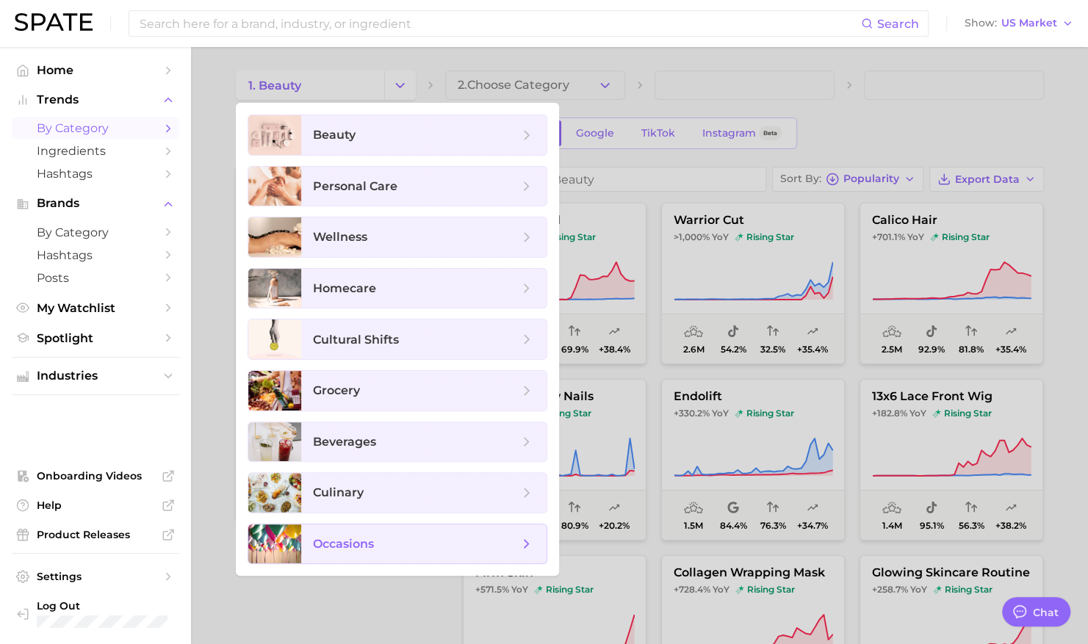
click at [351, 541] on span "occasions" at bounding box center [343, 544] width 61 height 14
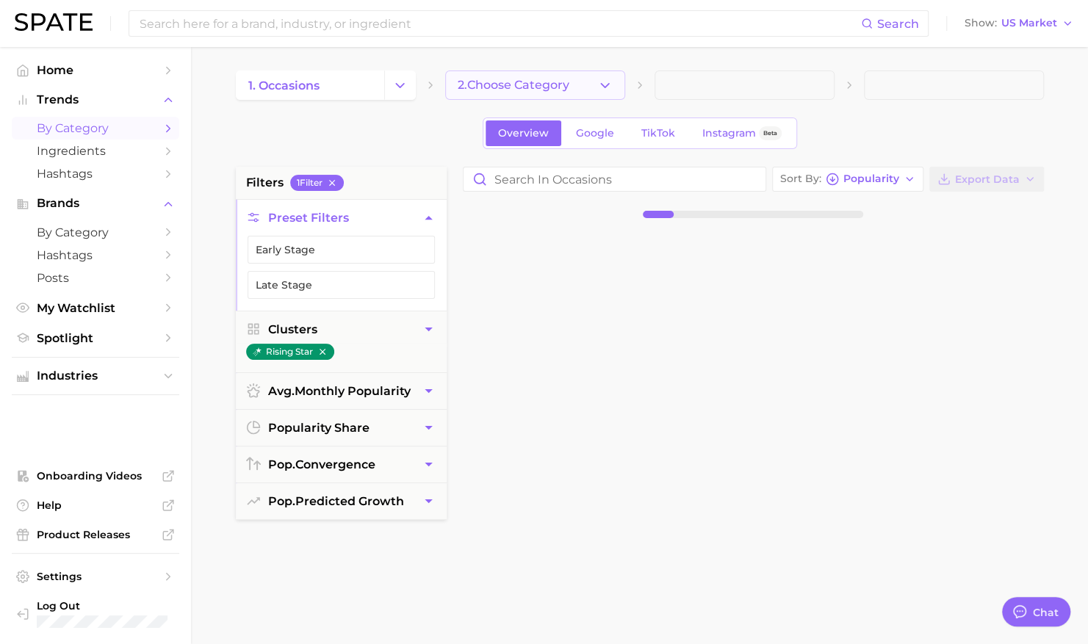
click at [567, 84] on span "2. Choose Category" at bounding box center [514, 85] width 112 height 13
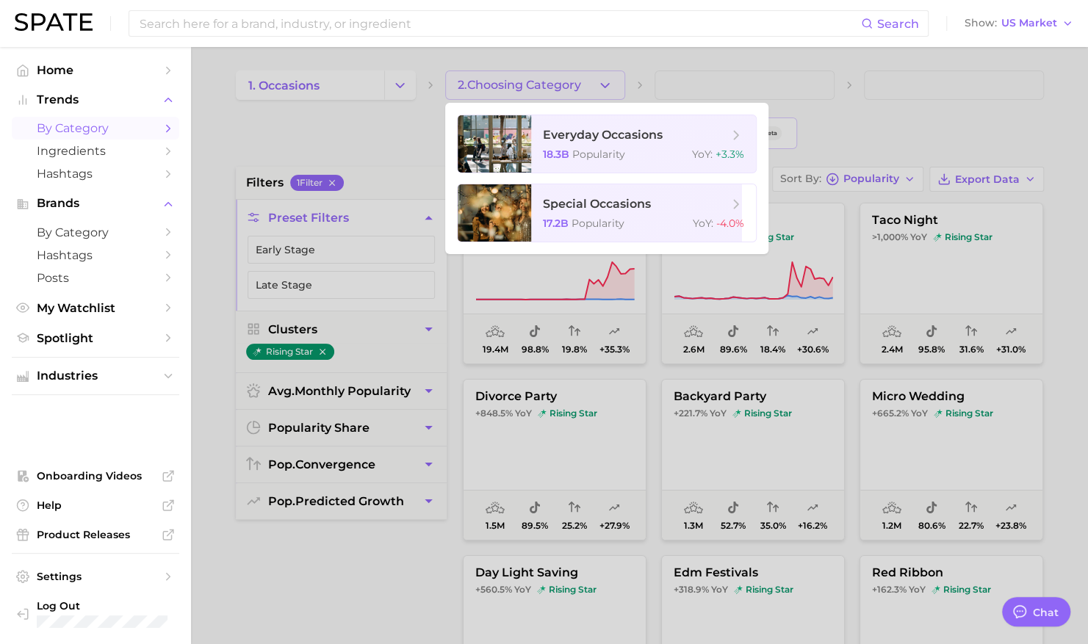
click at [561, 81] on div at bounding box center [544, 322] width 1088 height 644
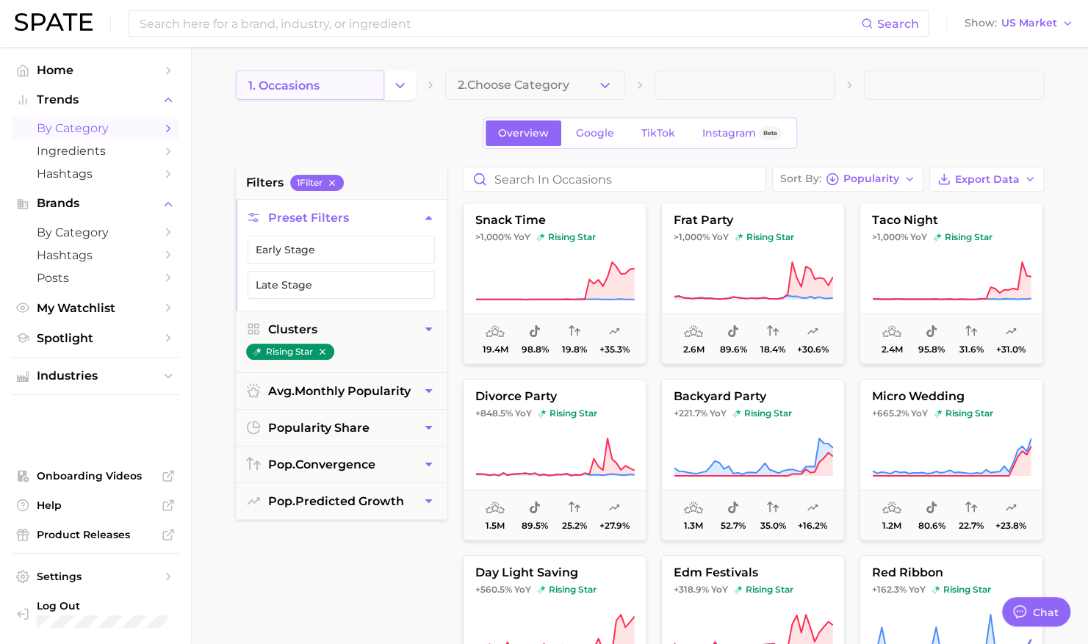
click at [272, 90] on span "1. occasions" at bounding box center [283, 86] width 71 height 14
click at [395, 94] on button "Change Category" at bounding box center [400, 85] width 32 height 29
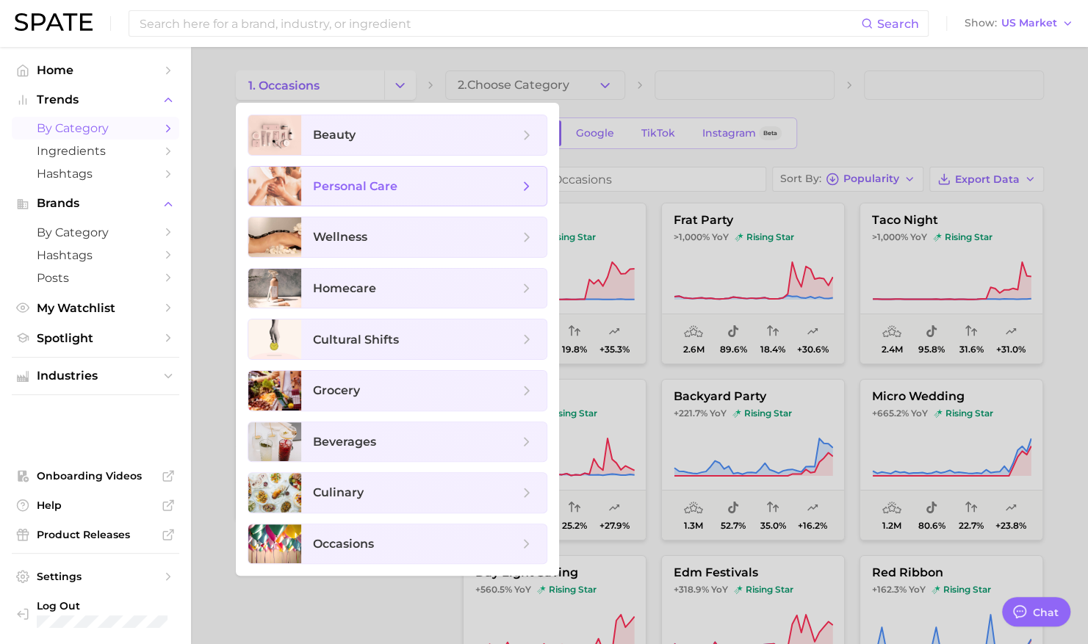
click at [390, 185] on span "personal care" at bounding box center [355, 186] width 84 height 14
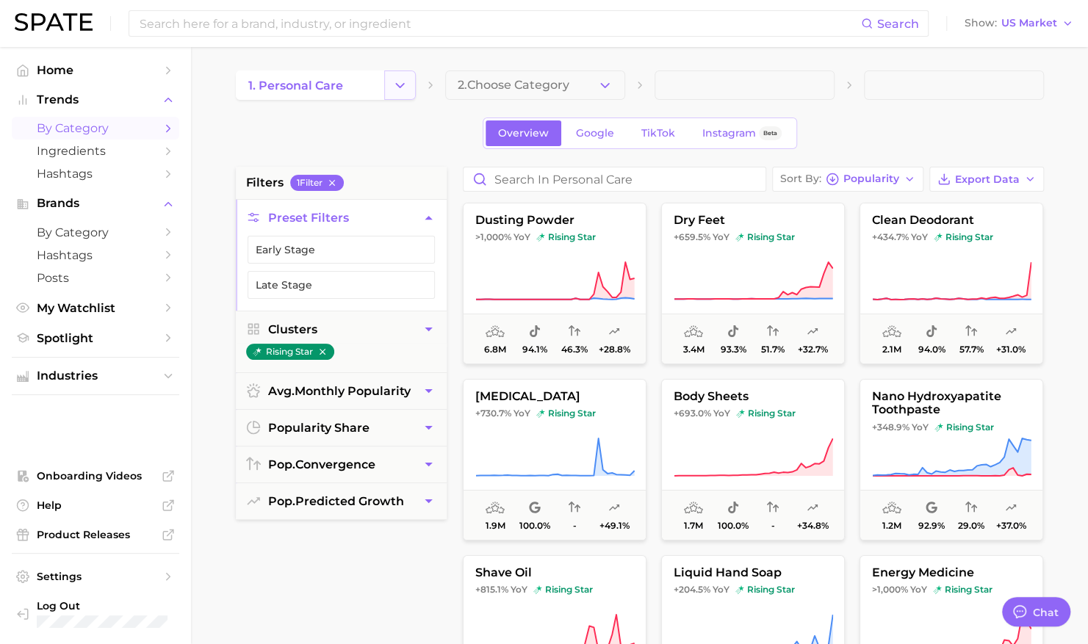
click at [406, 91] on icon "Change Category" at bounding box center [399, 85] width 15 height 15
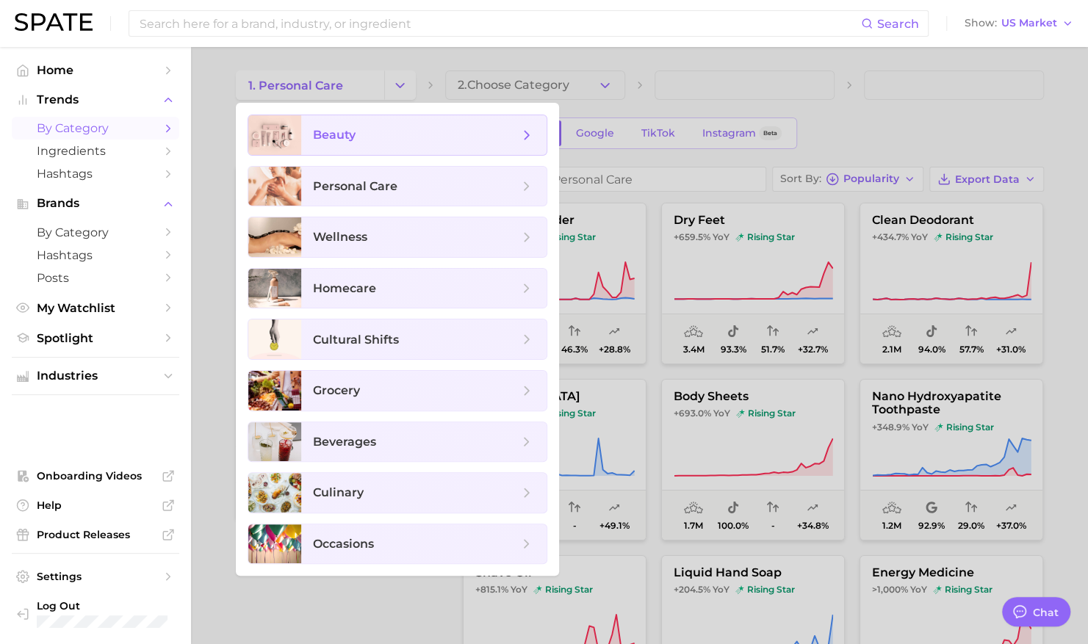
click at [412, 151] on span "beauty" at bounding box center [423, 135] width 245 height 40
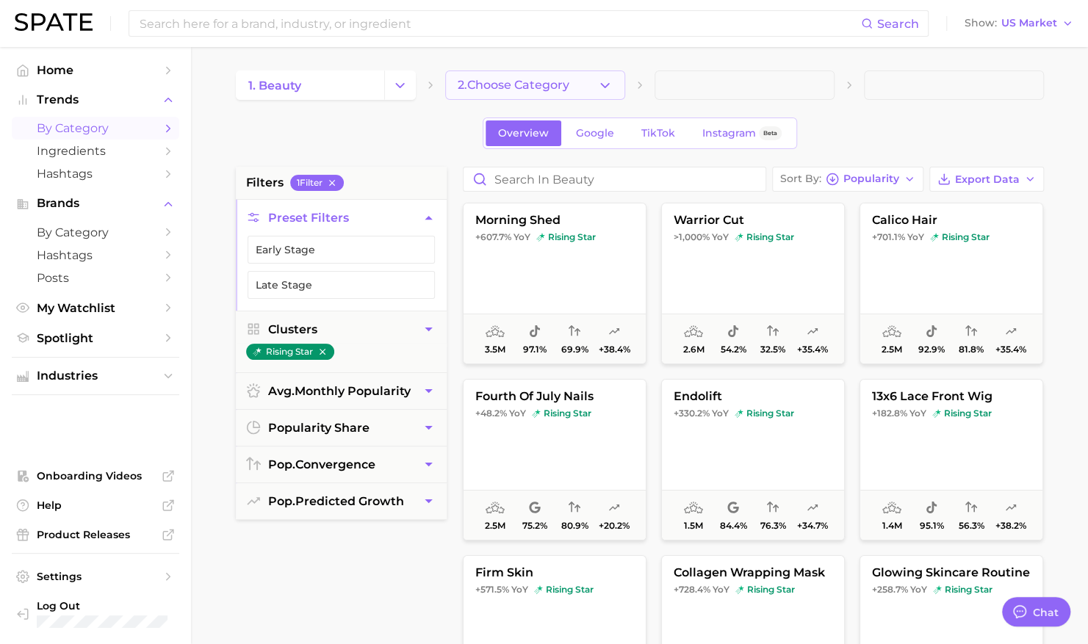
click at [564, 87] on span "2. Choose Category" at bounding box center [514, 85] width 112 height 13
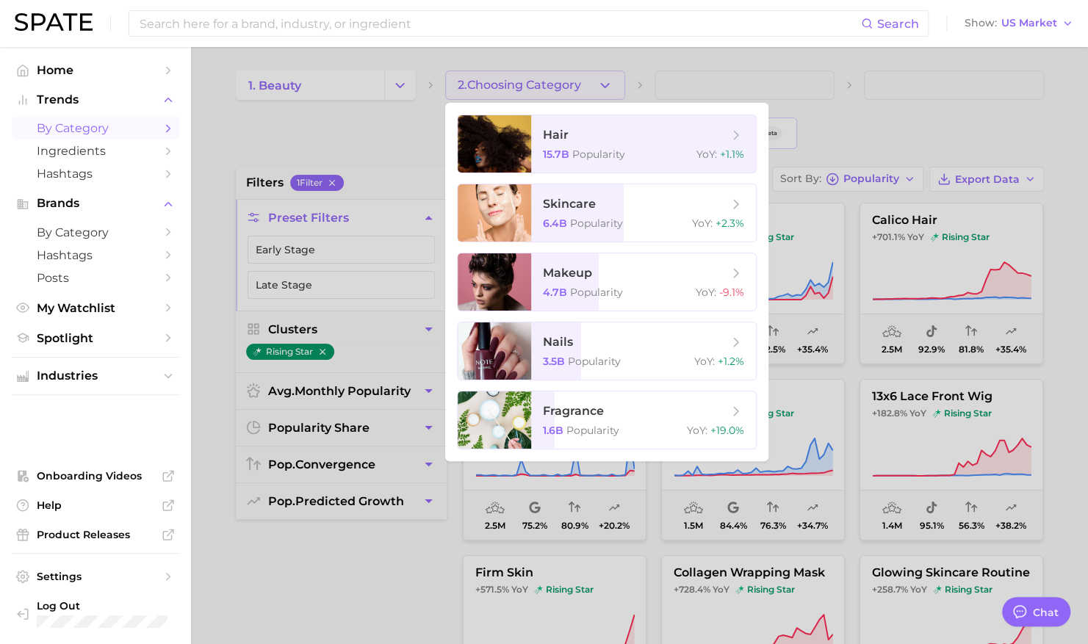
click at [553, 84] on div at bounding box center [544, 322] width 1088 height 644
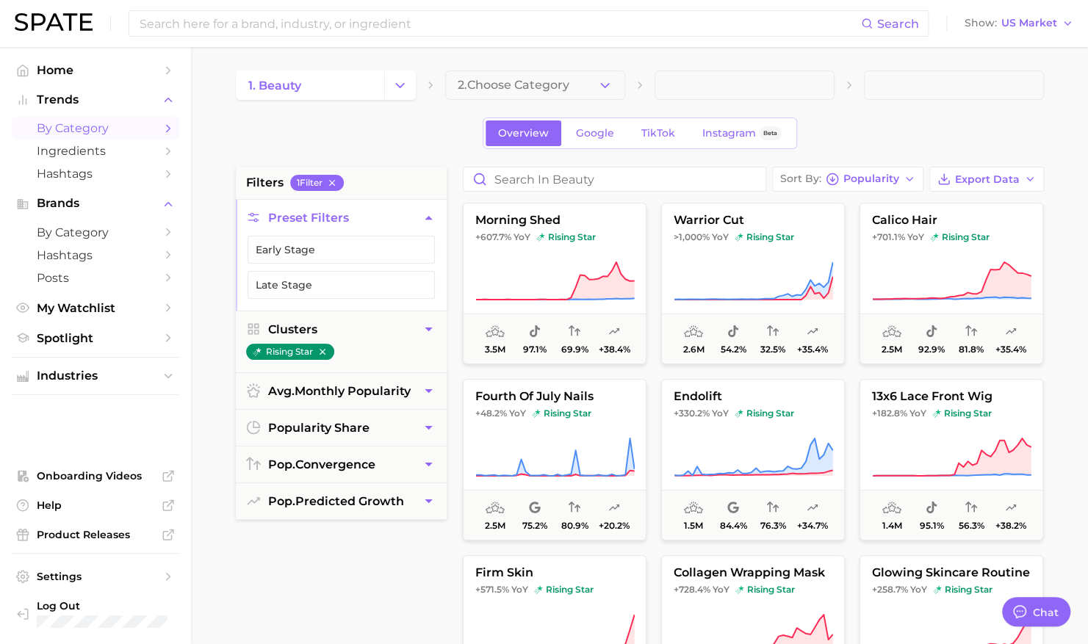
click at [553, 84] on span "2. Choose Category" at bounding box center [514, 85] width 112 height 13
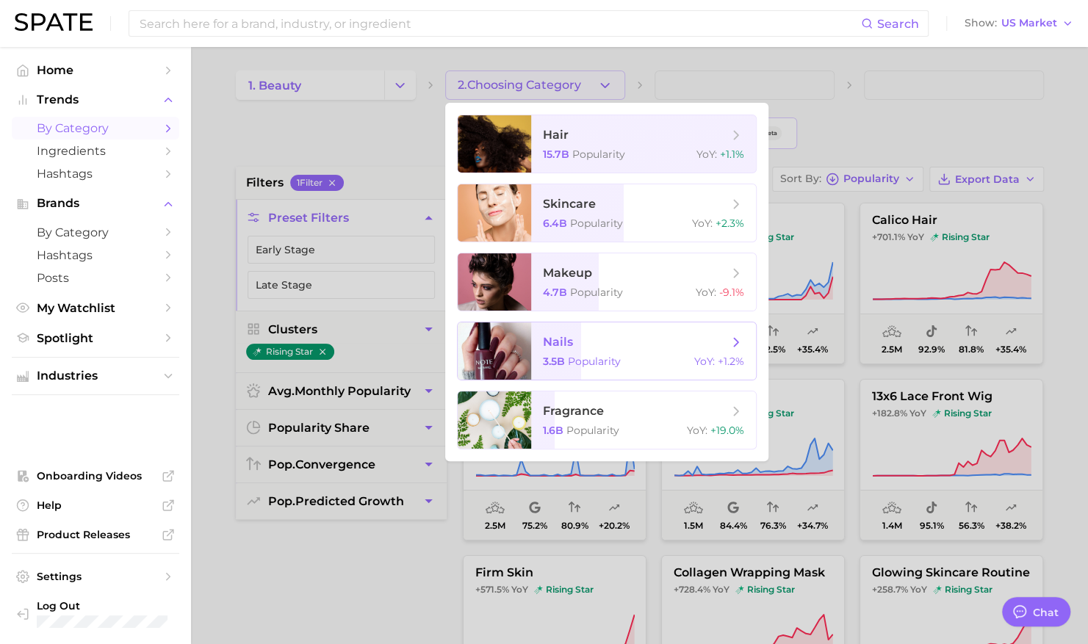
click at [548, 339] on span "nails" at bounding box center [558, 342] width 30 height 14
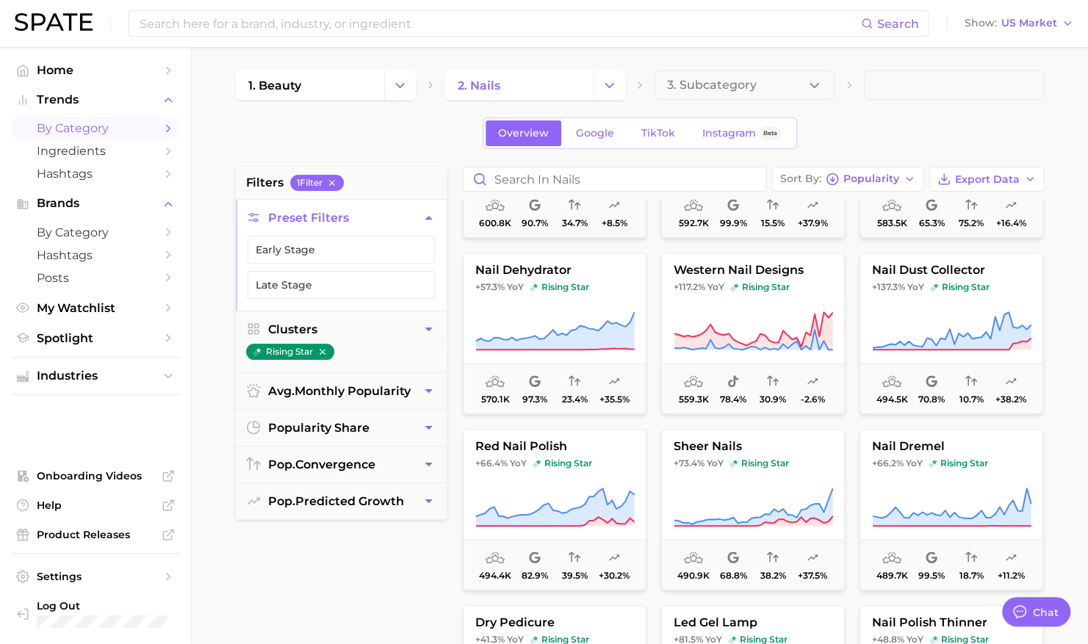
scroll to position [508, 0]
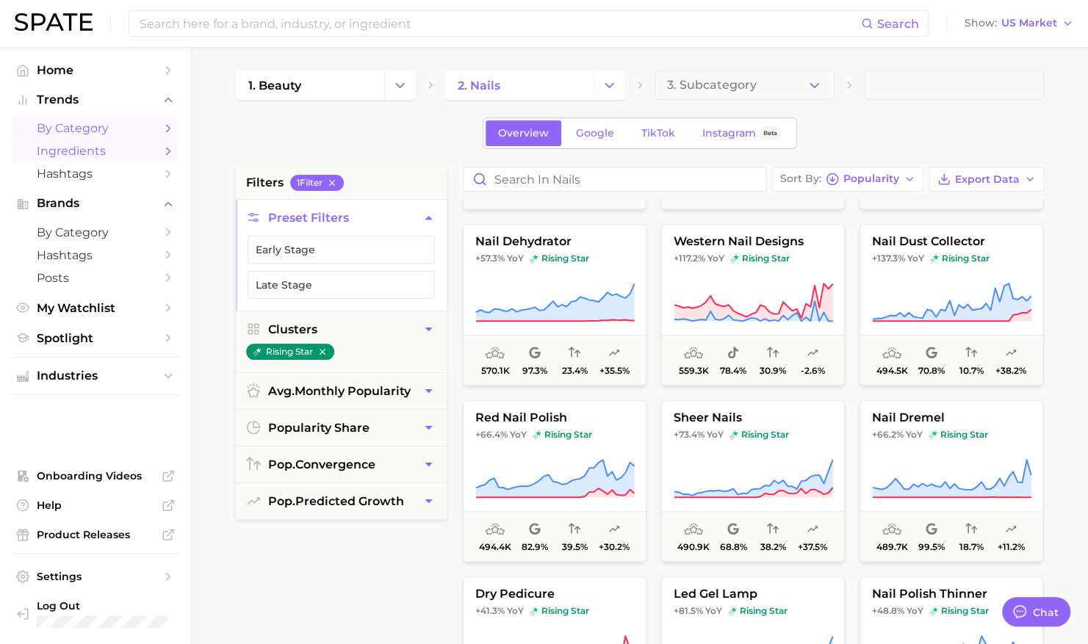
click at [61, 152] on span "Ingredients" at bounding box center [96, 151] width 118 height 14
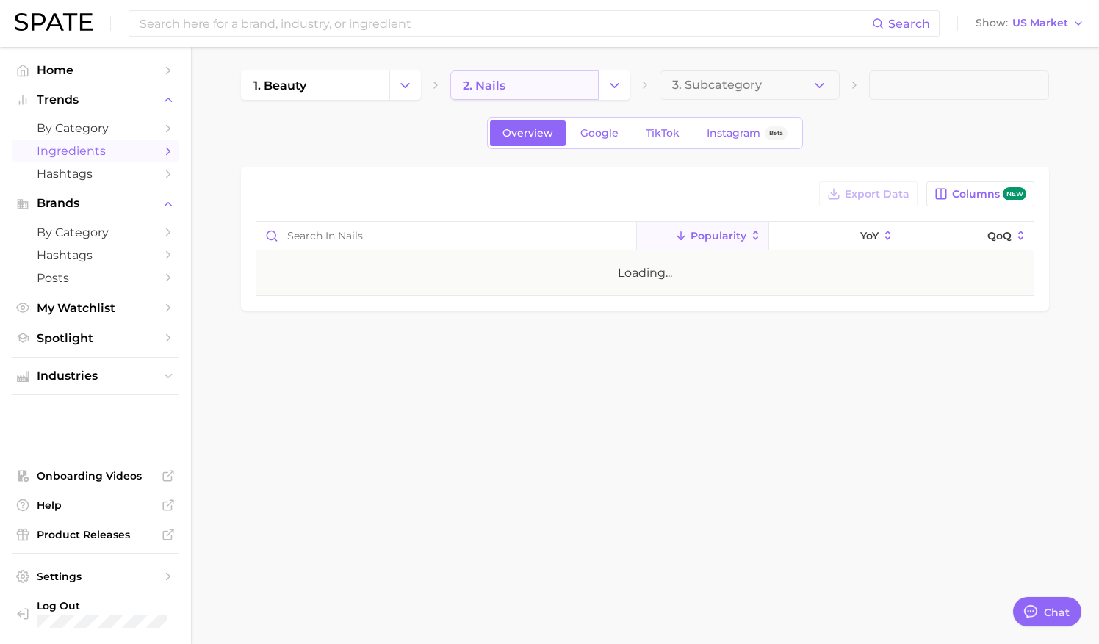
click at [526, 87] on link "2. nails" at bounding box center [524, 85] width 148 height 29
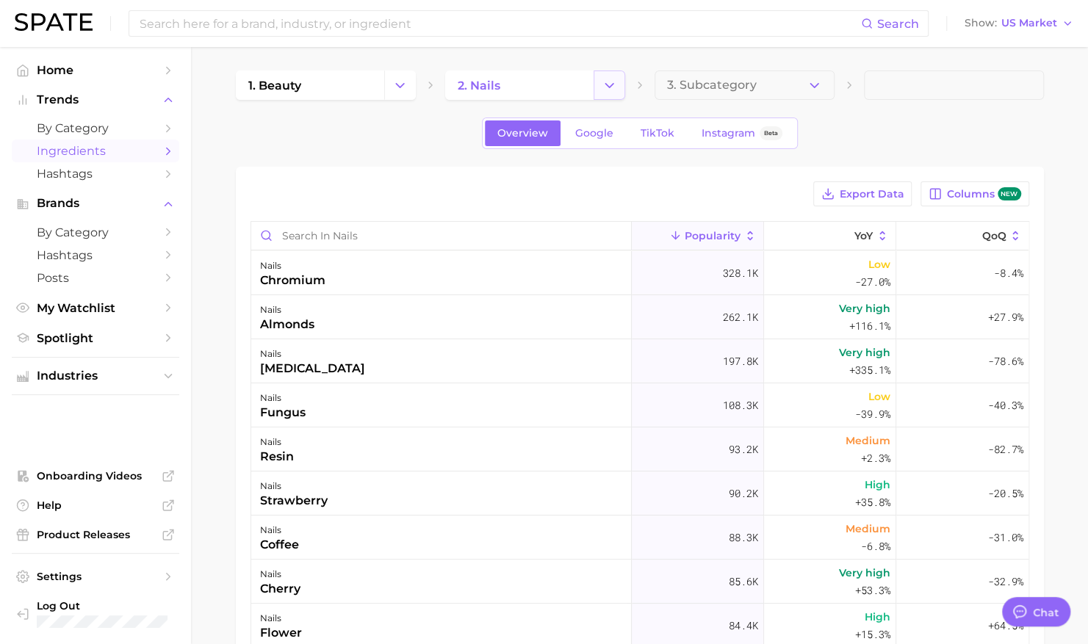
click at [608, 88] on icon "Change Category" at bounding box center [609, 85] width 15 height 15
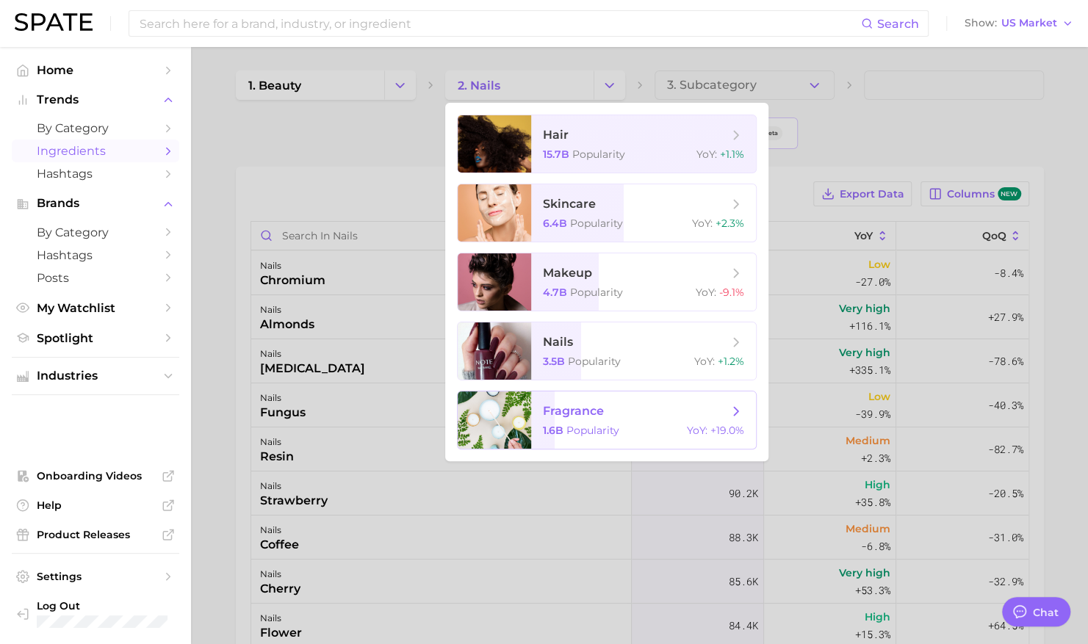
click at [555, 410] on span "fragrance" at bounding box center [573, 411] width 61 height 14
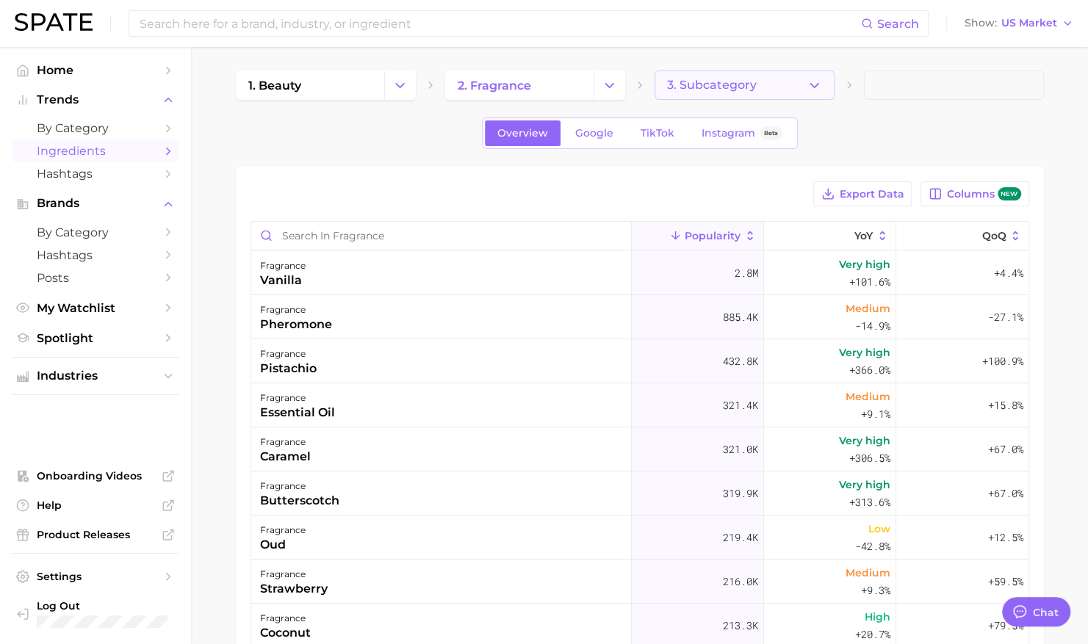
click at [815, 84] on icon "button" at bounding box center [814, 85] width 15 height 15
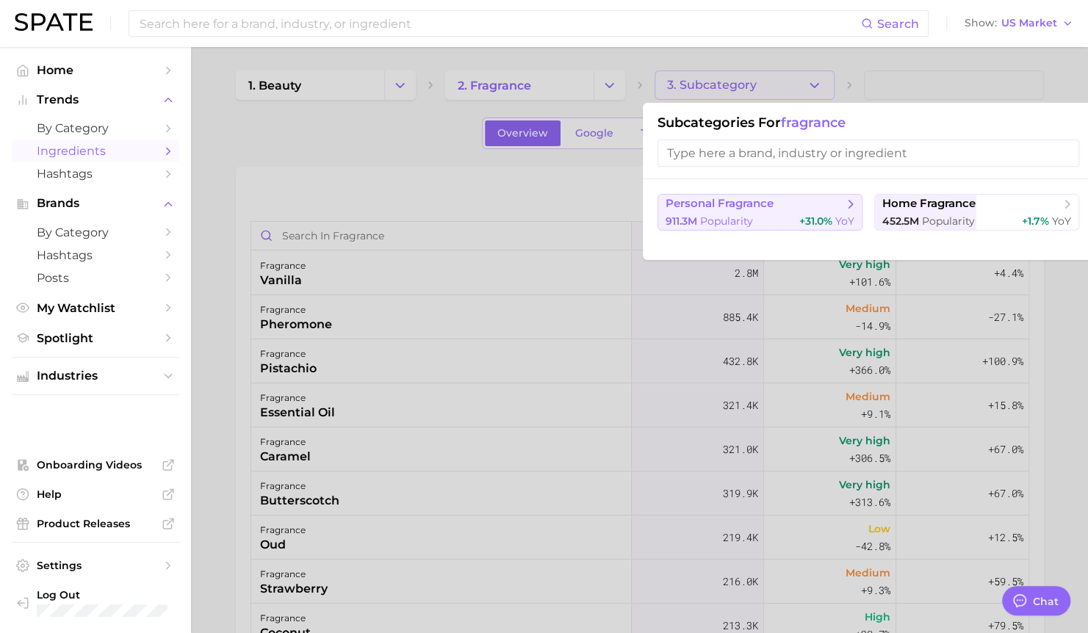
click at [701, 213] on button "personal fragrance 911.3m Popularity +31.0% YoY" at bounding box center [760, 212] width 205 height 37
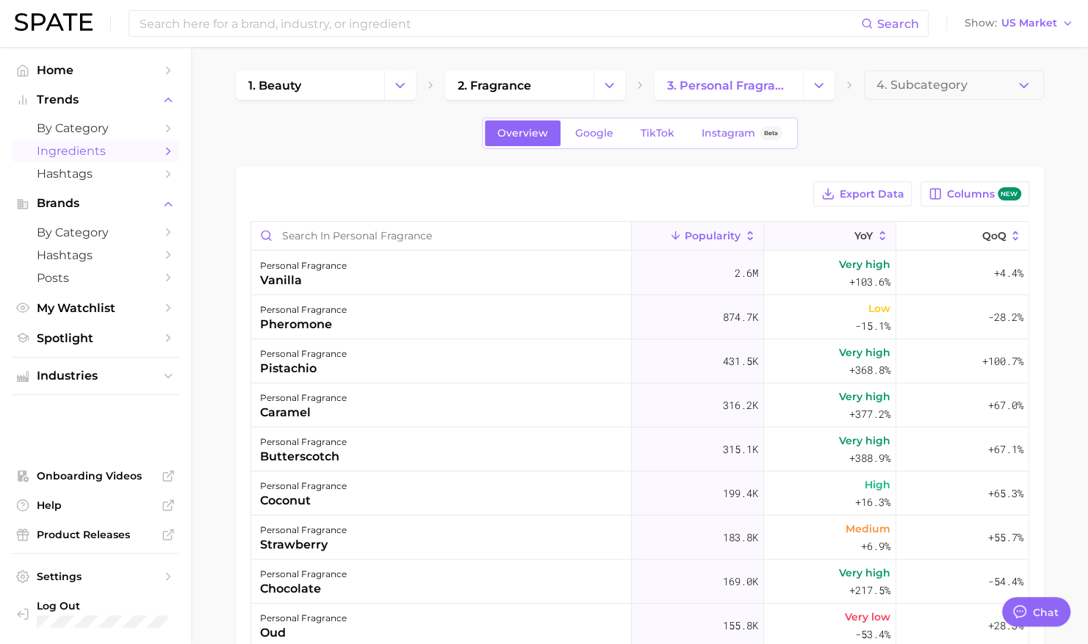
click at [861, 231] on span "YoY" at bounding box center [864, 236] width 18 height 12
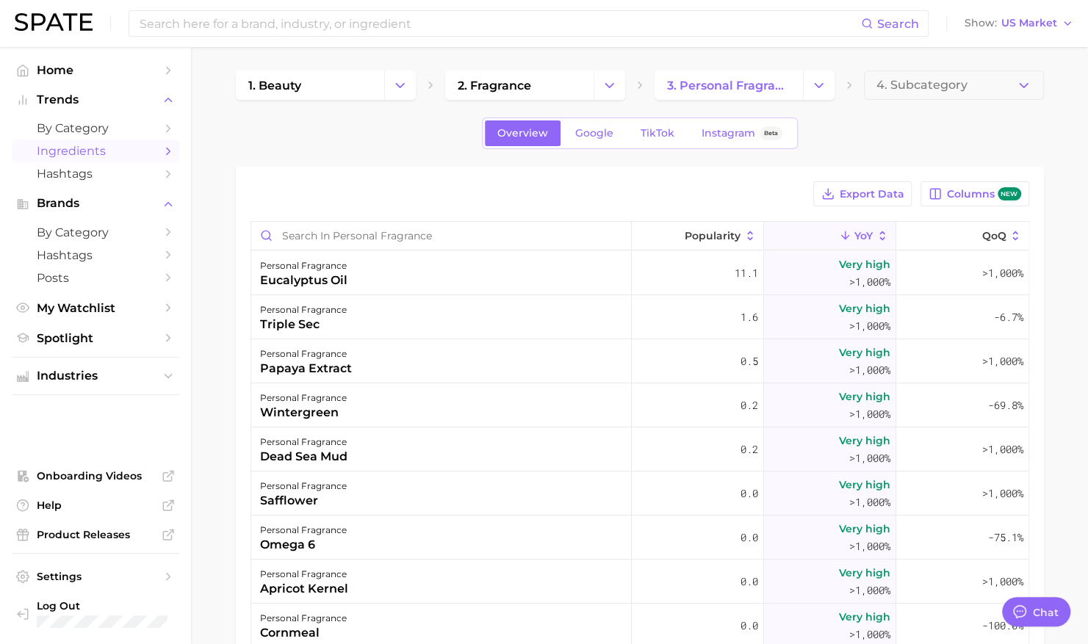
click at [756, 173] on div "Export Data Columns new Popularity YoY QoQ personal fragrance eucalyptus oil 11…" at bounding box center [640, 523] width 808 height 713
click at [73, 232] on span "by Category" at bounding box center [96, 233] width 118 height 14
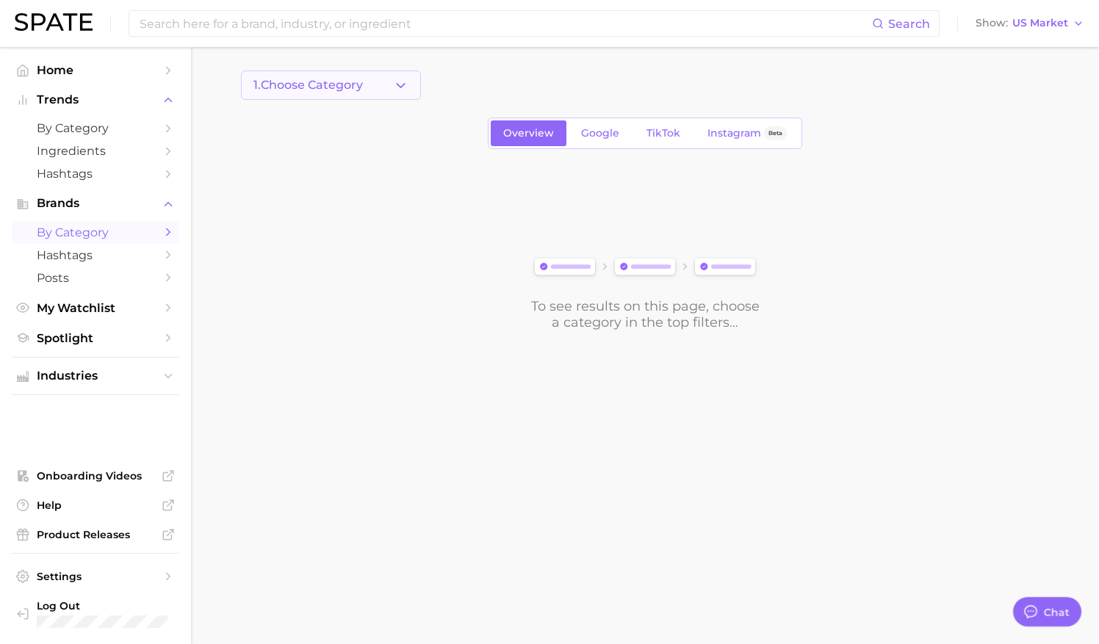
click at [386, 90] on button "1. Choose Category" at bounding box center [331, 85] width 180 height 29
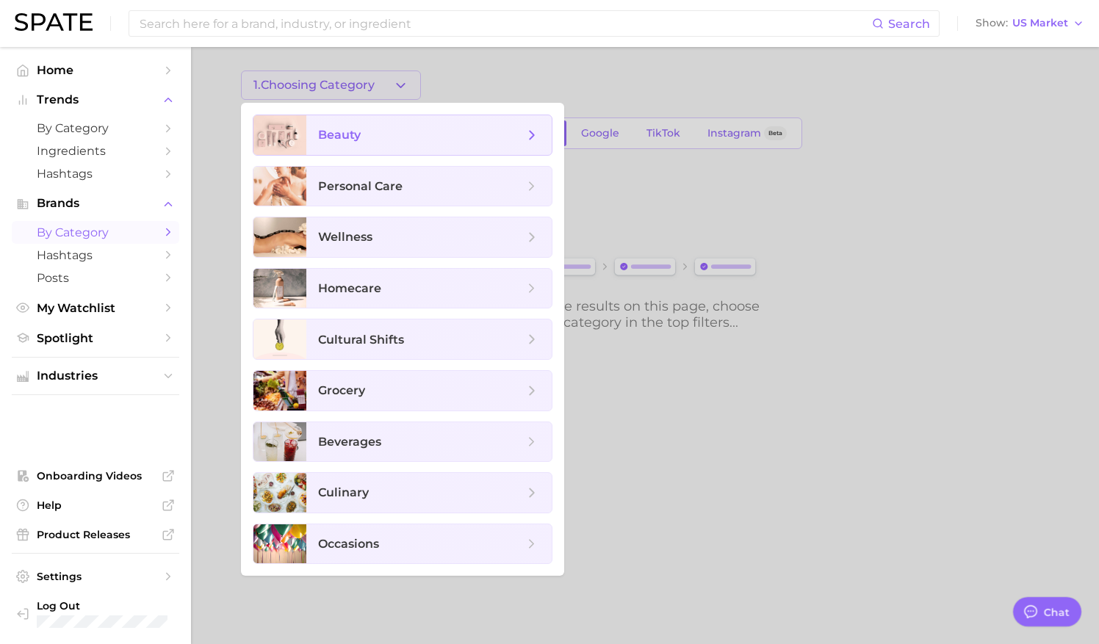
click at [366, 138] on span "beauty" at bounding box center [421, 135] width 206 height 16
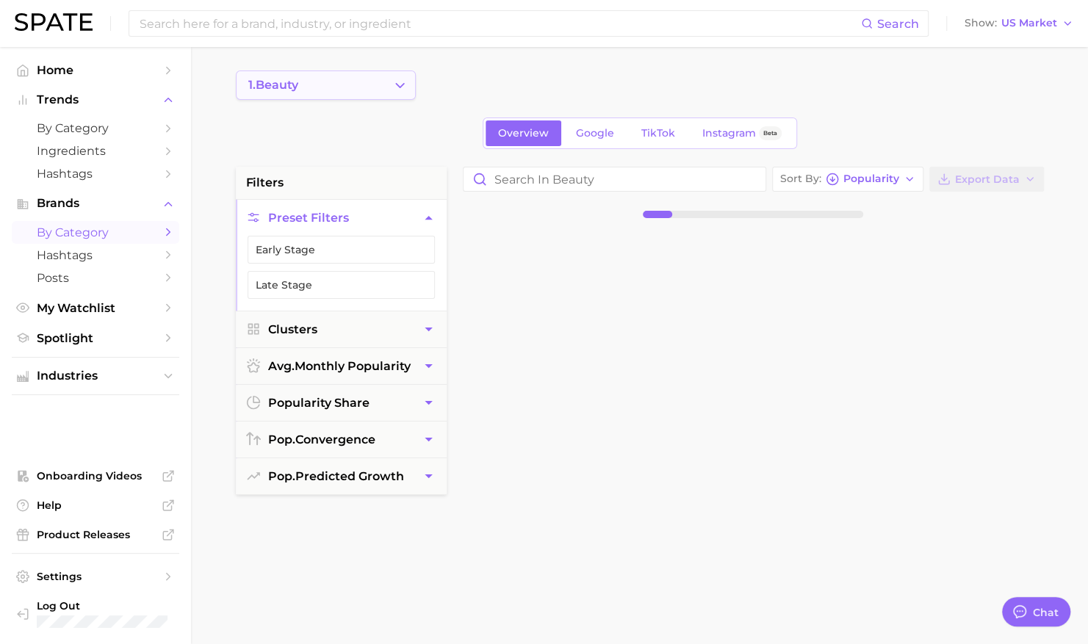
click at [384, 82] on button "1. beauty" at bounding box center [326, 85] width 180 height 29
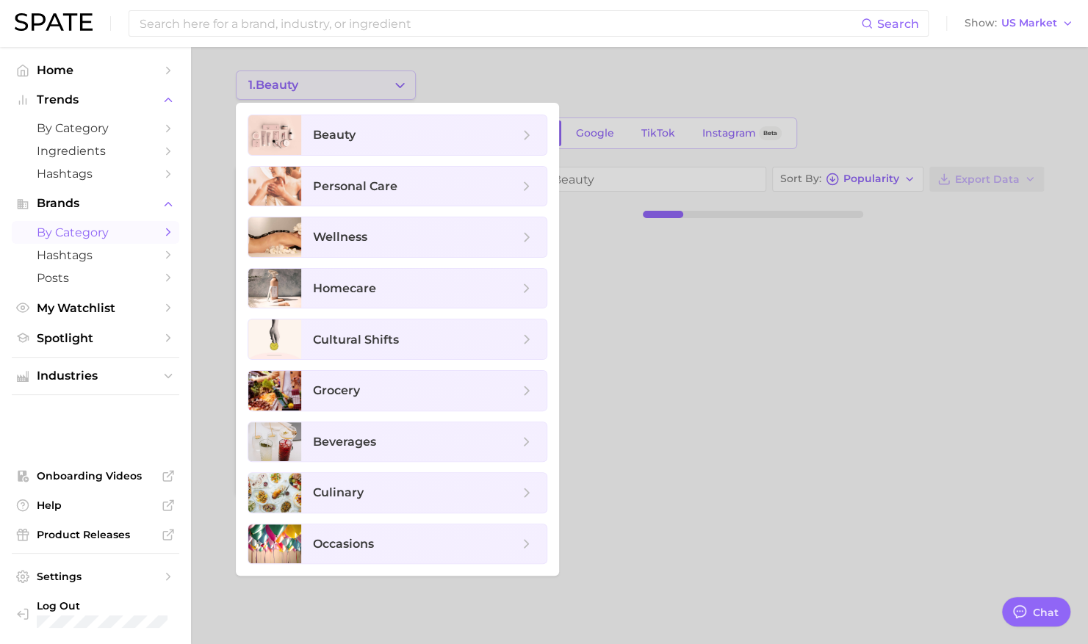
click at [384, 82] on div at bounding box center [544, 322] width 1088 height 644
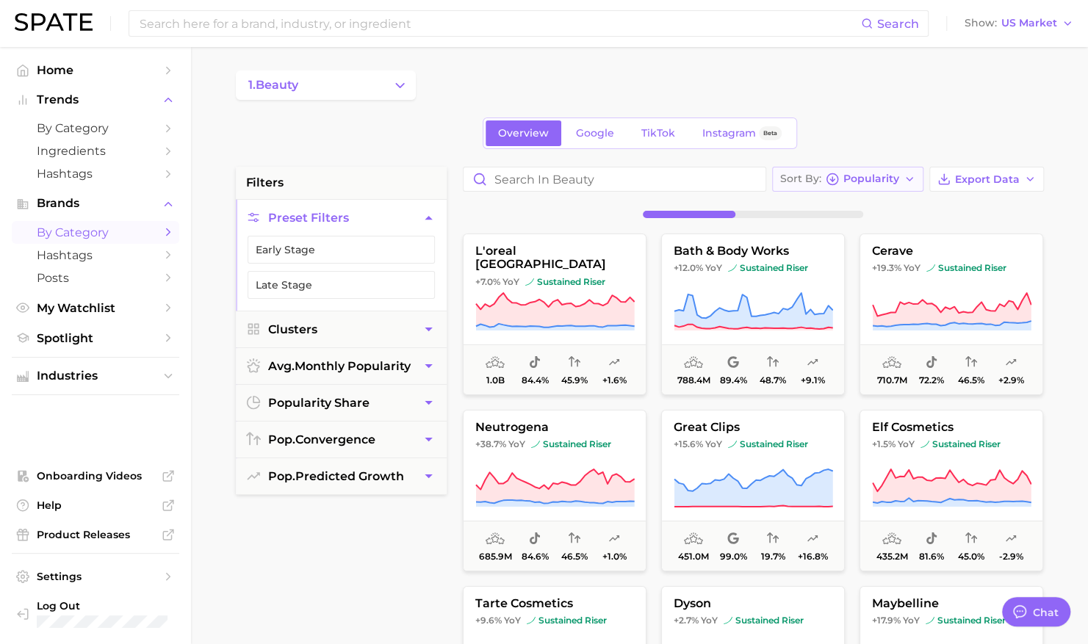
click at [882, 177] on span "Popularity" at bounding box center [871, 179] width 56 height 8
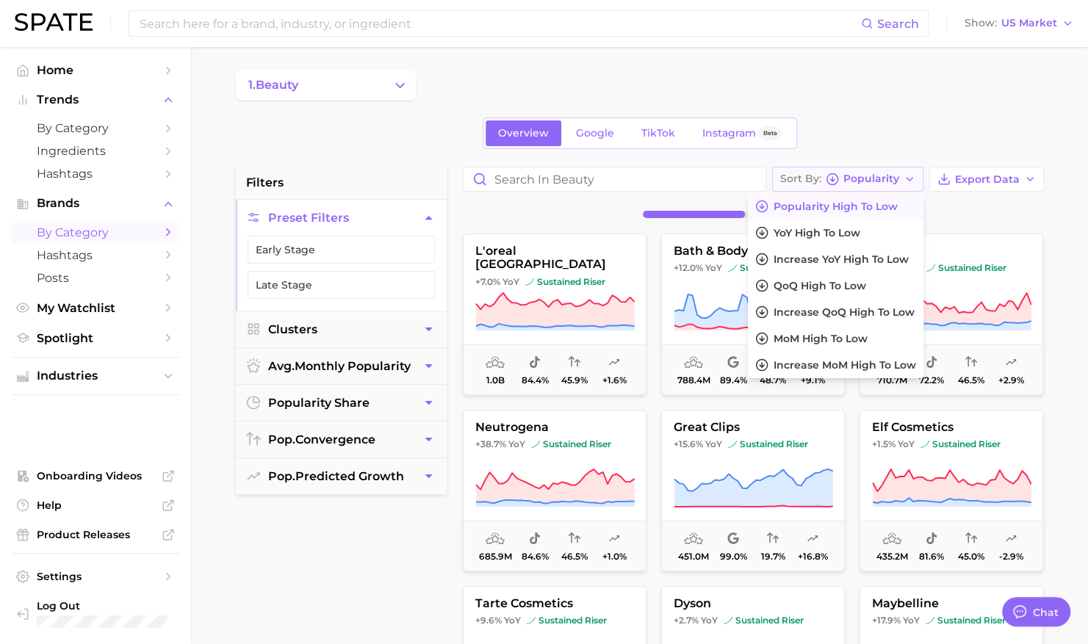
click at [877, 175] on span "Popularity" at bounding box center [871, 179] width 56 height 8
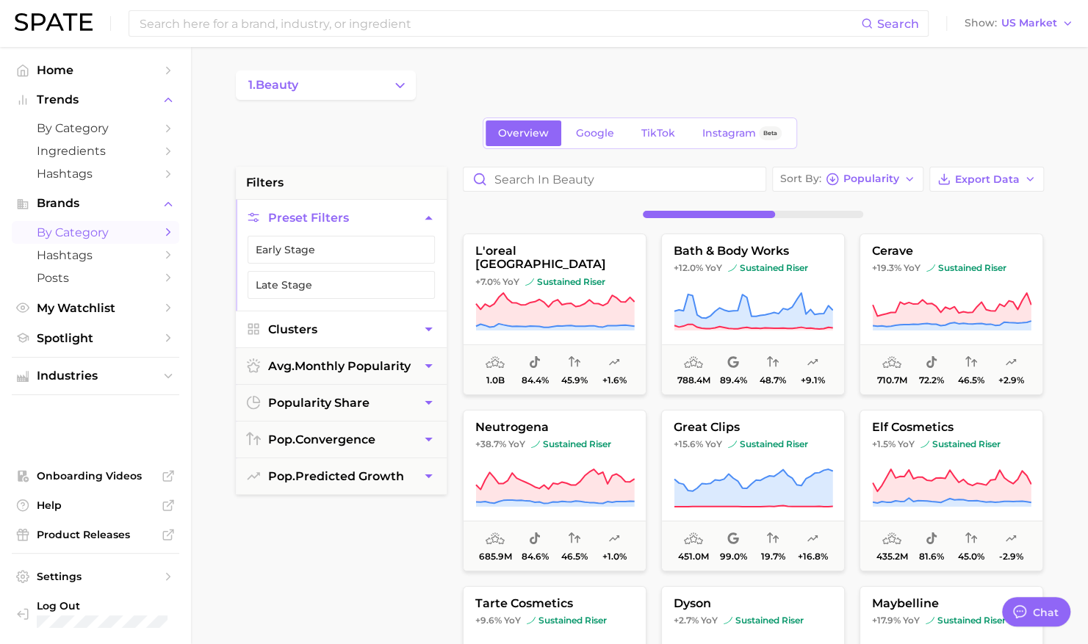
click at [392, 325] on button "Clusters" at bounding box center [341, 330] width 211 height 36
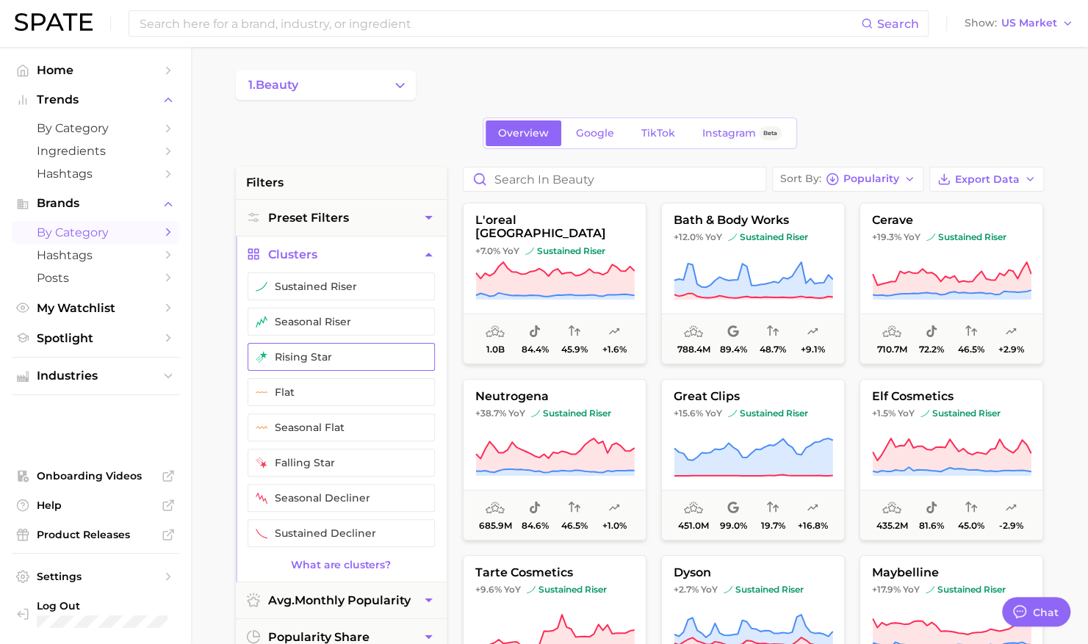
click at [366, 354] on button "rising star" at bounding box center [341, 357] width 187 height 28
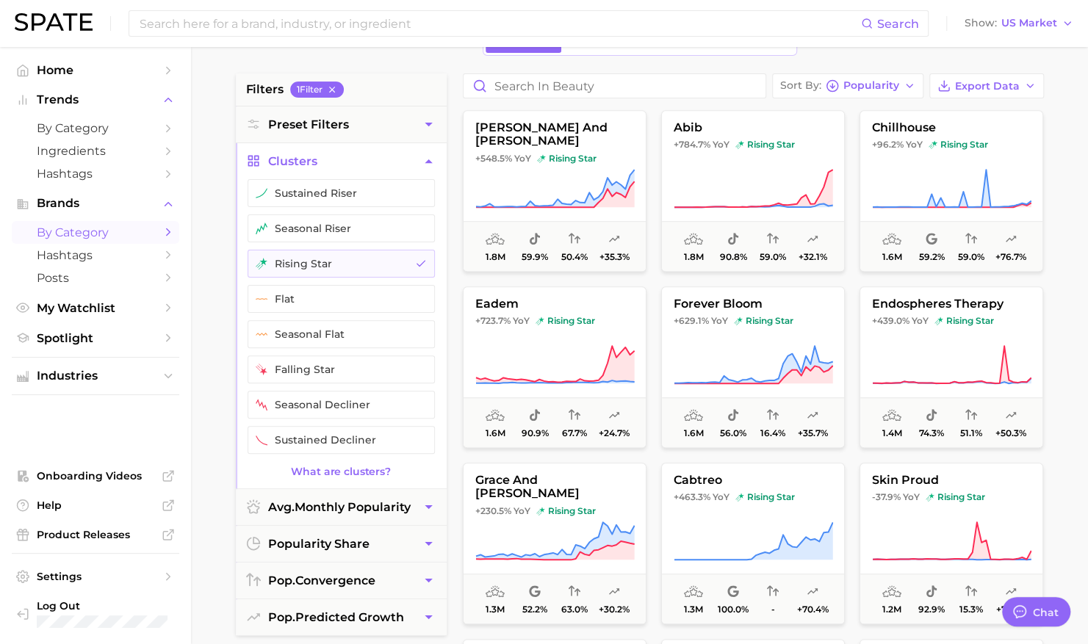
scroll to position [705, 0]
click at [367, 195] on button "sustained riser" at bounding box center [341, 193] width 187 height 28
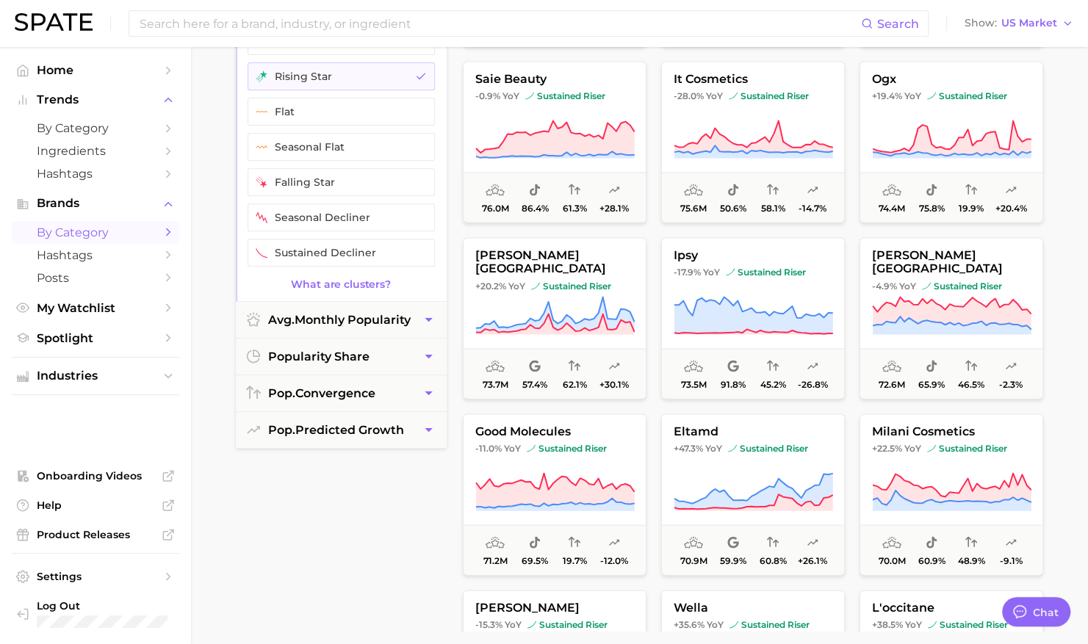
scroll to position [4799, 0]
click at [517, 295] on icon at bounding box center [554, 315] width 159 height 41
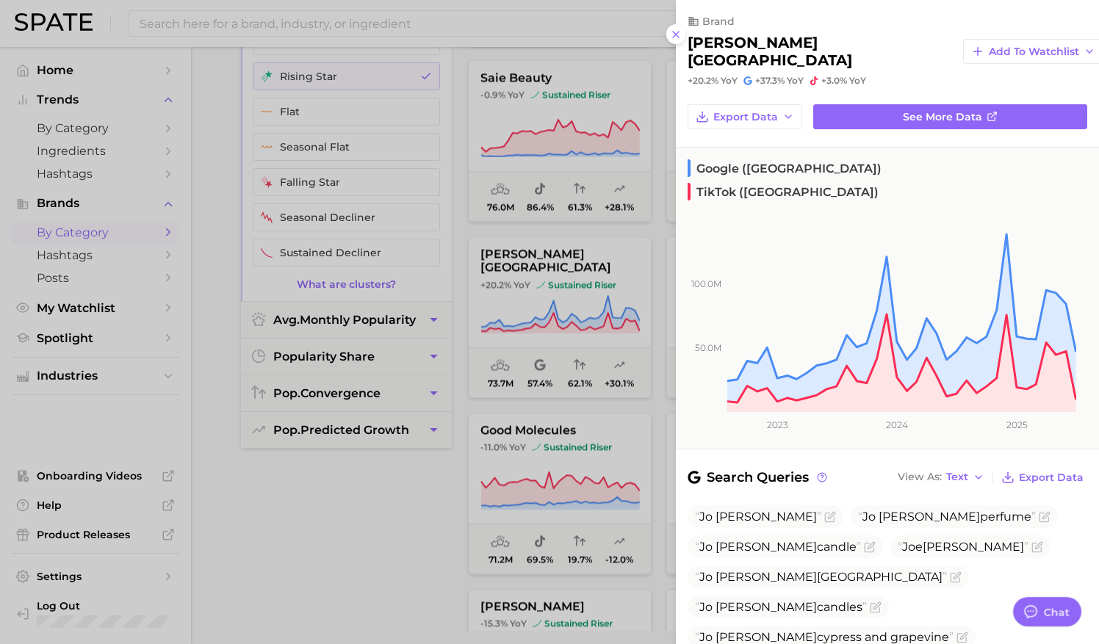
click at [451, 98] on div at bounding box center [549, 322] width 1099 height 644
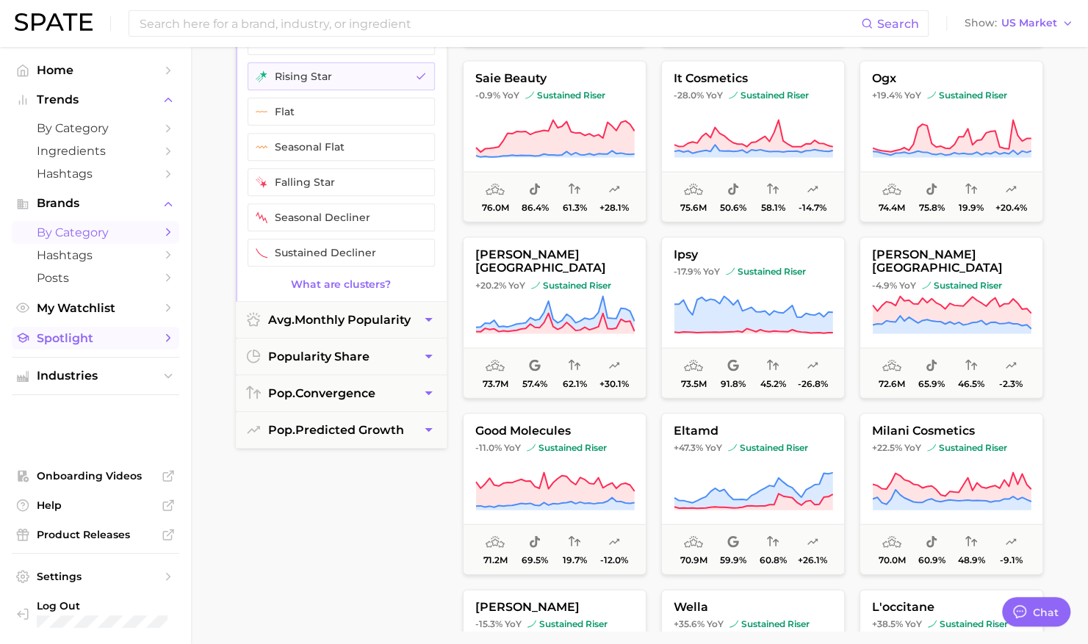
click at [85, 345] on span "Spotlight" at bounding box center [96, 338] width 118 height 14
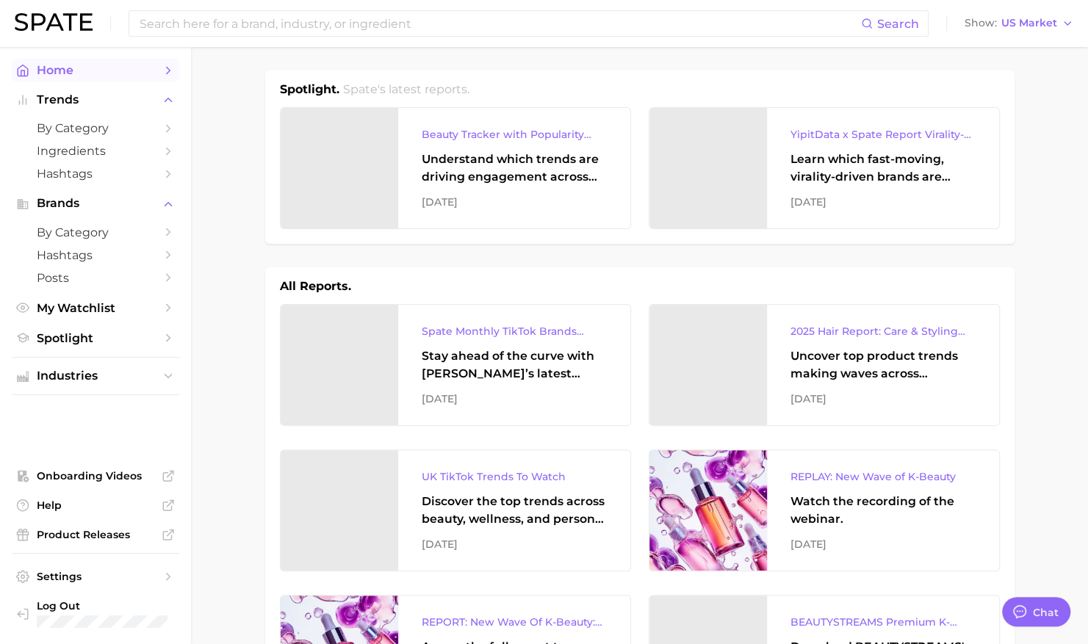
click at [84, 69] on span "Home" at bounding box center [96, 70] width 118 height 14
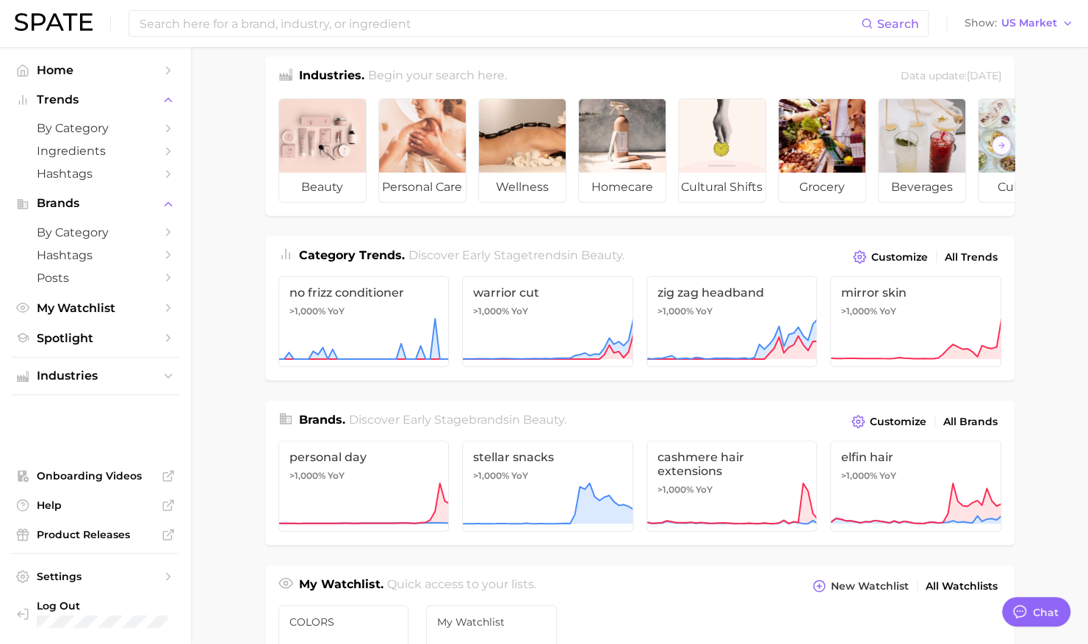
scroll to position [15, 0]
click at [999, 263] on link "All Trends" at bounding box center [971, 257] width 60 height 20
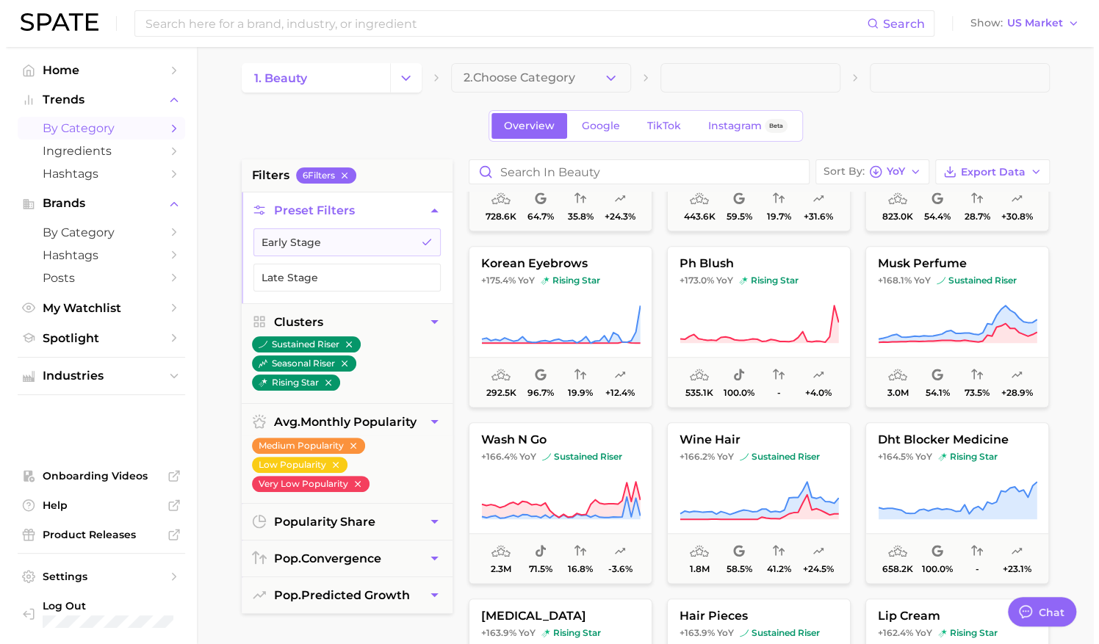
scroll to position [4007, 0]
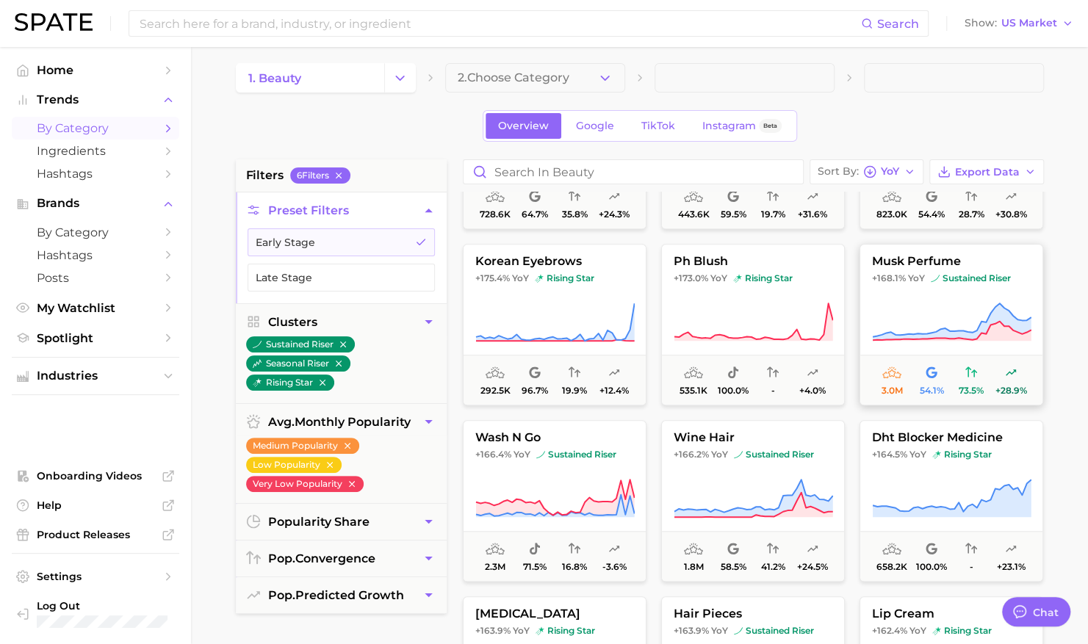
click at [927, 304] on icon at bounding box center [951, 322] width 159 height 41
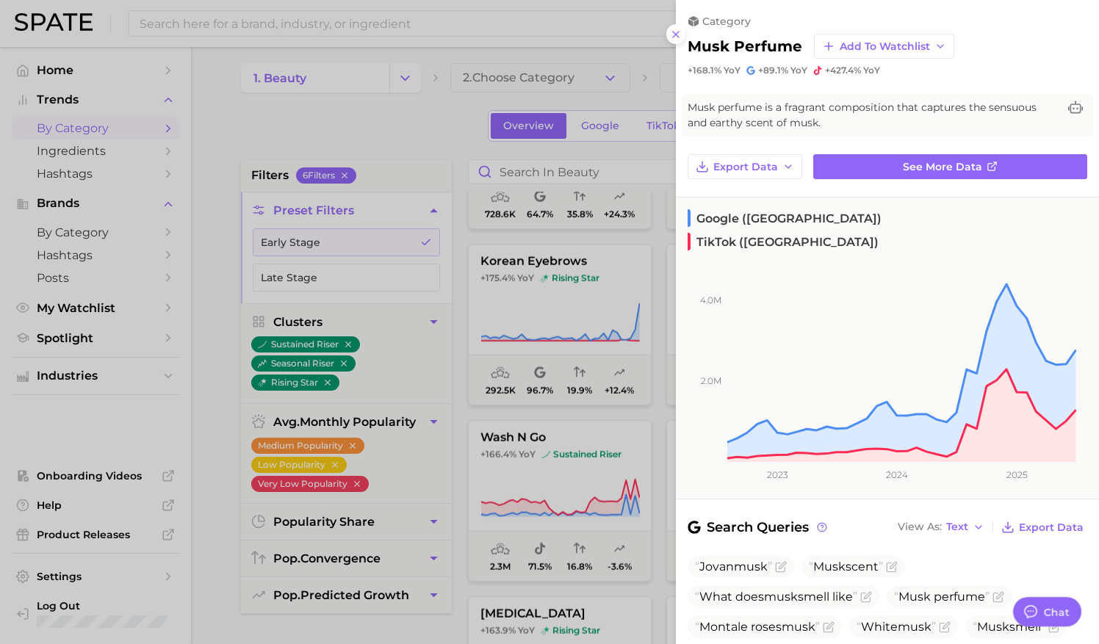
click at [951, 153] on div "category musk perfume Add to Watchlist +168.1% YoY +89.1% YoY +427.4% YoY Musk …" at bounding box center [887, 465] width 423 height 931
click at [949, 156] on link "See more data" at bounding box center [950, 166] width 274 height 25
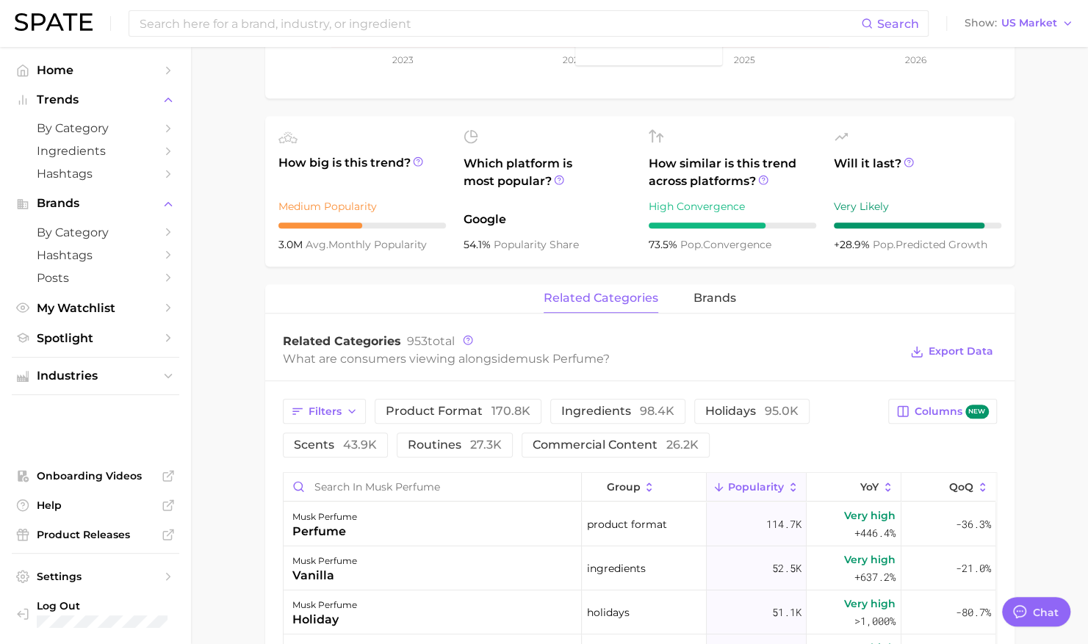
scroll to position [445, 0]
